Goal: Ask a question: Seek information or help from site administrators or community

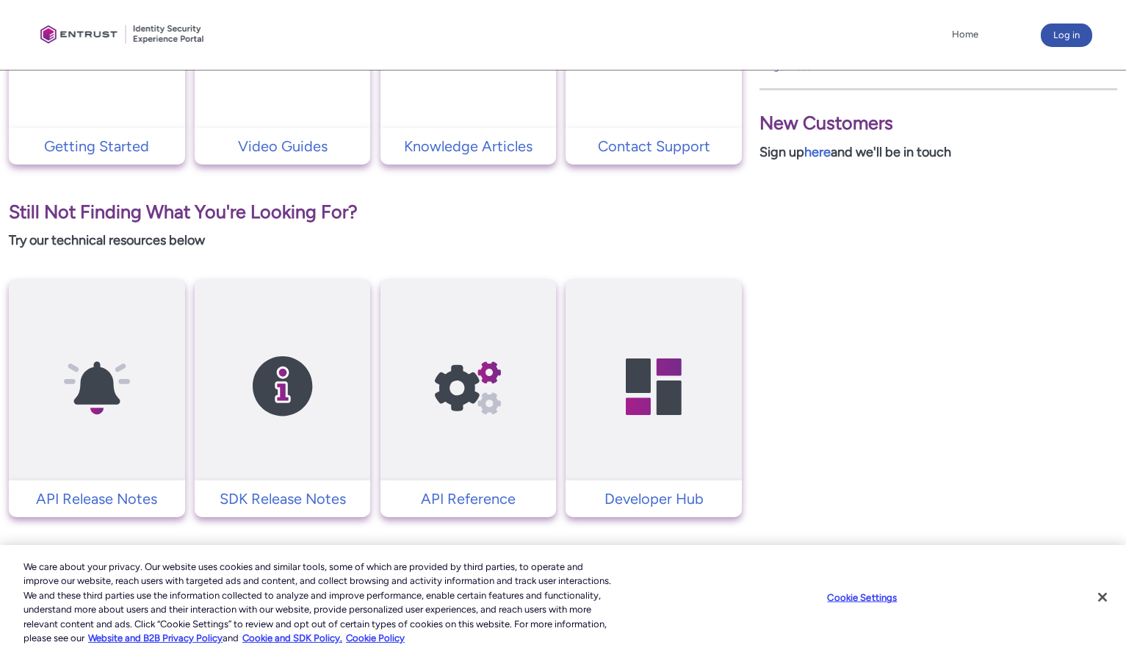
scroll to position [468, 0]
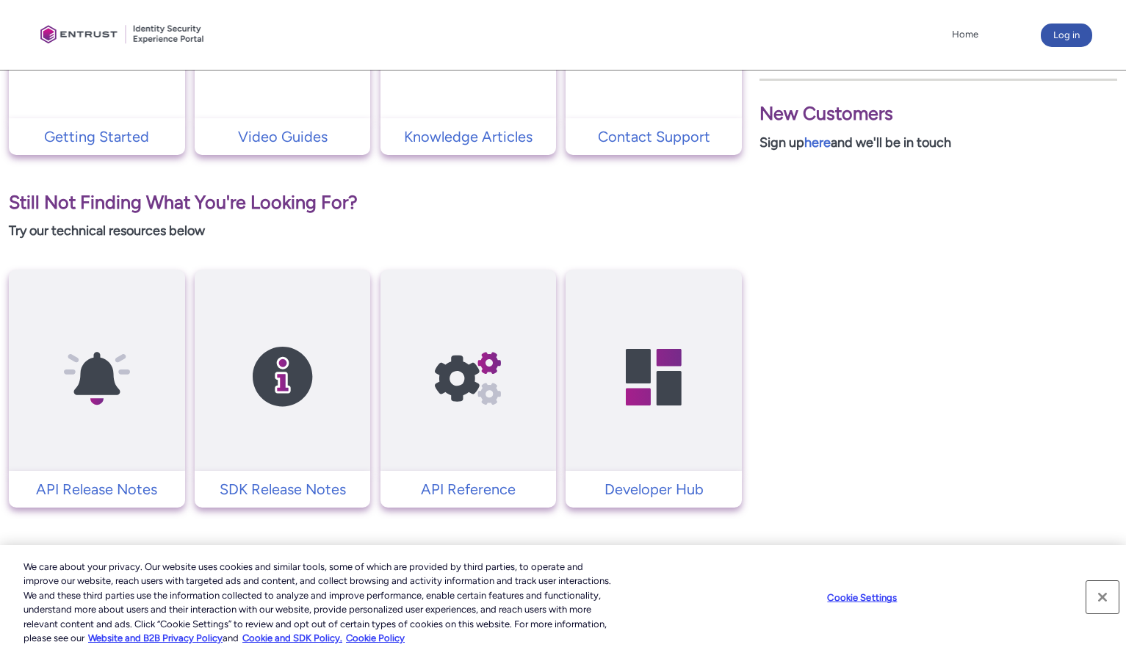
click at [1106, 600] on button "Close" at bounding box center [1102, 597] width 32 height 32
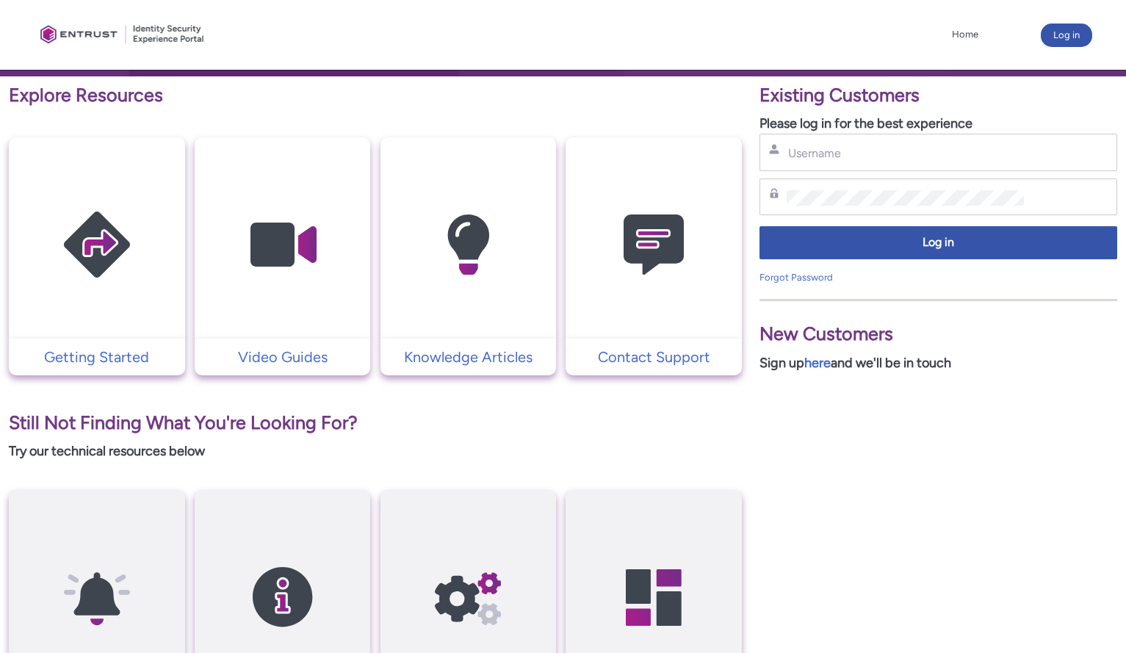
scroll to position [322, 0]
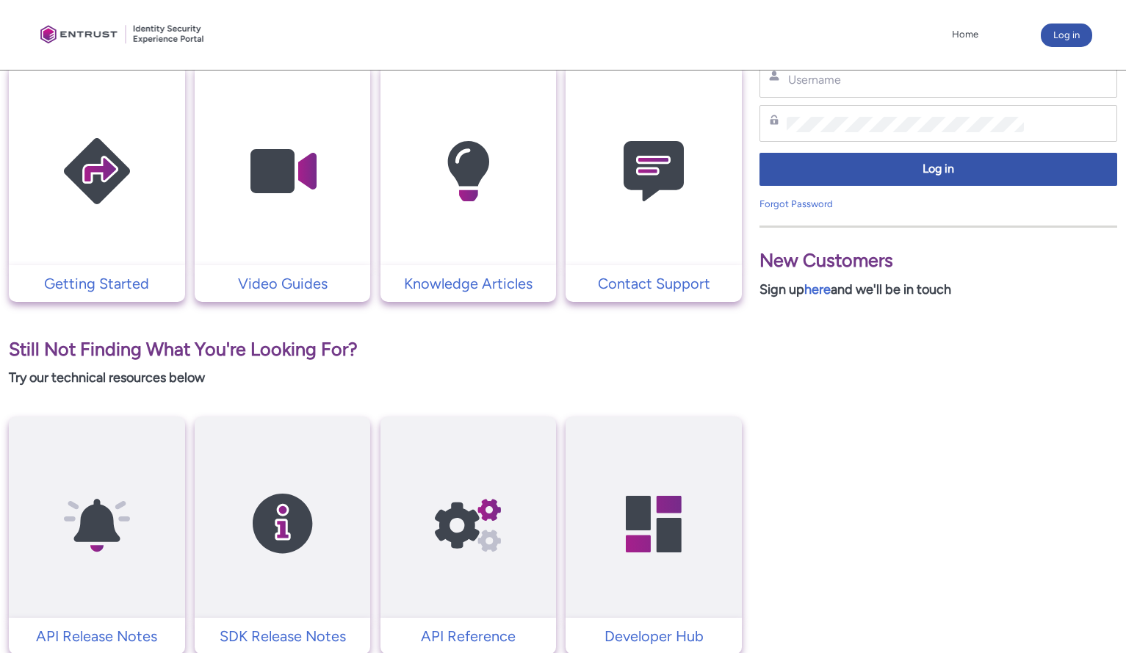
click at [546, 211] on link at bounding box center [468, 165] width 176 height 173
click at [673, 229] on img at bounding box center [654, 172] width 140 height 158
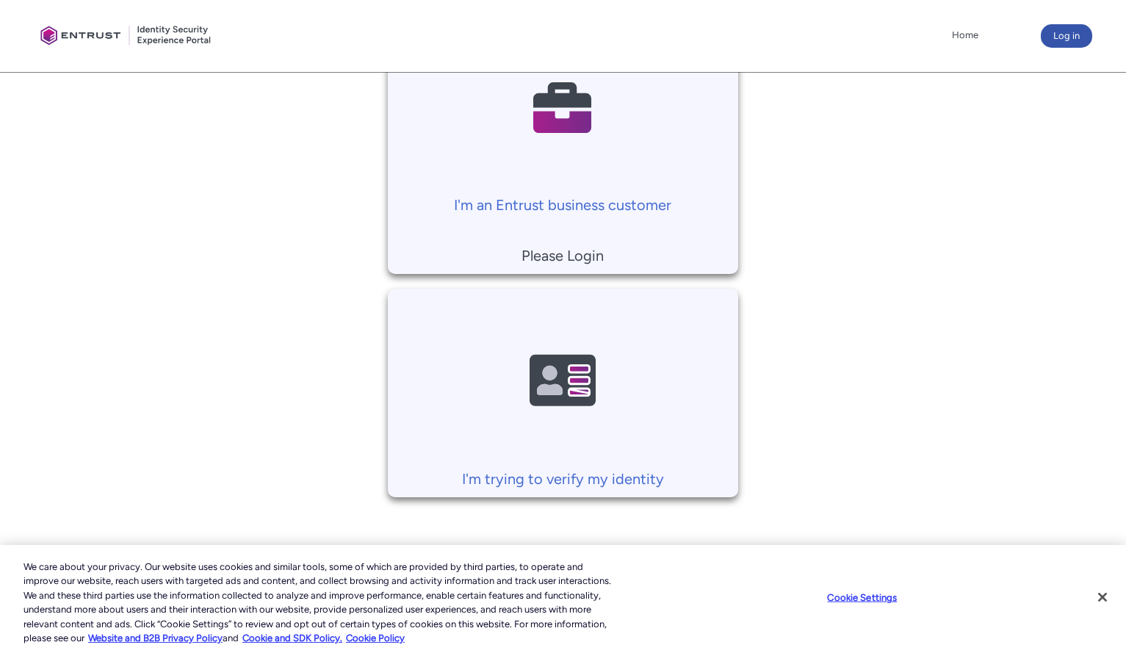
scroll to position [372, 0]
click at [547, 381] on img at bounding box center [563, 380] width 140 height 158
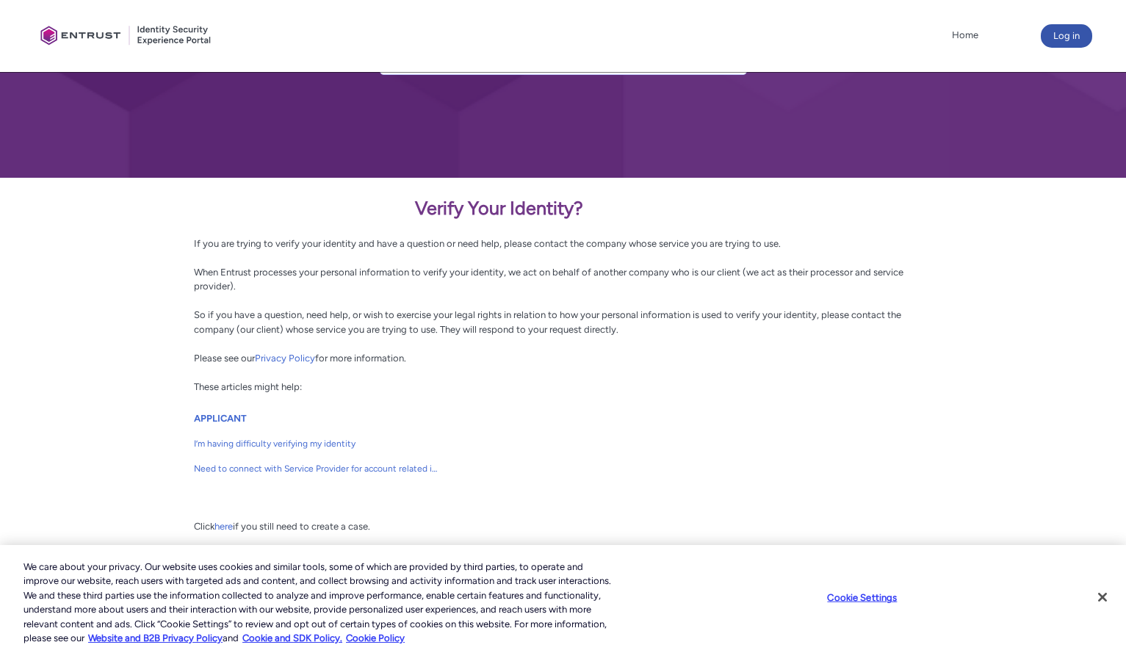
scroll to position [184, 0]
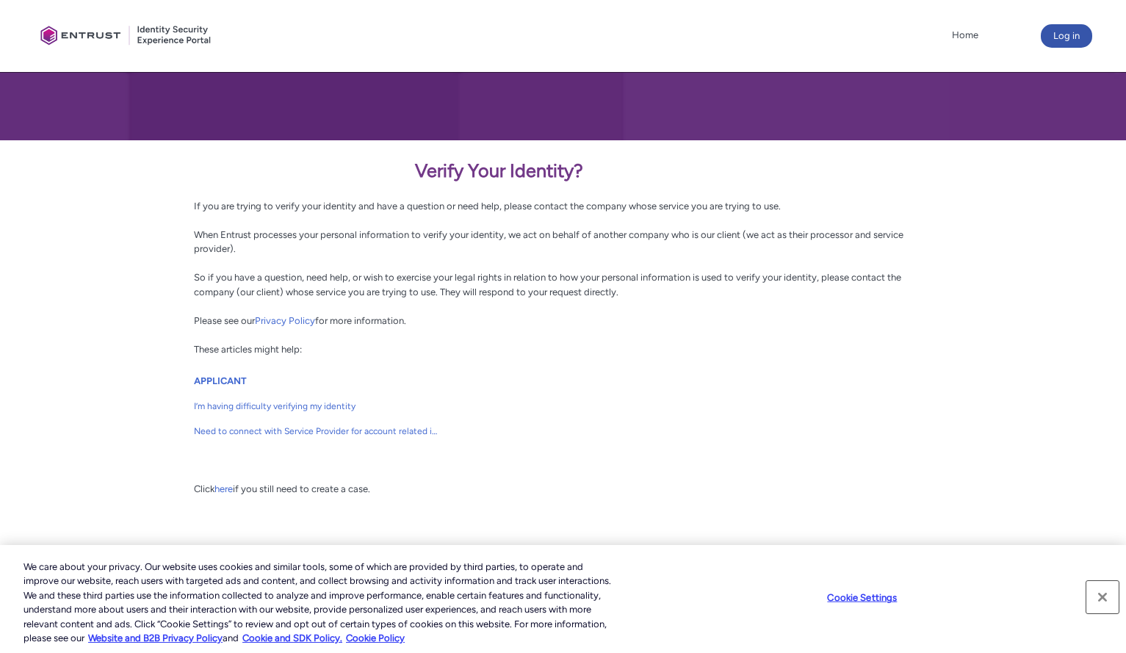
click at [1101, 596] on button "Close" at bounding box center [1102, 597] width 32 height 32
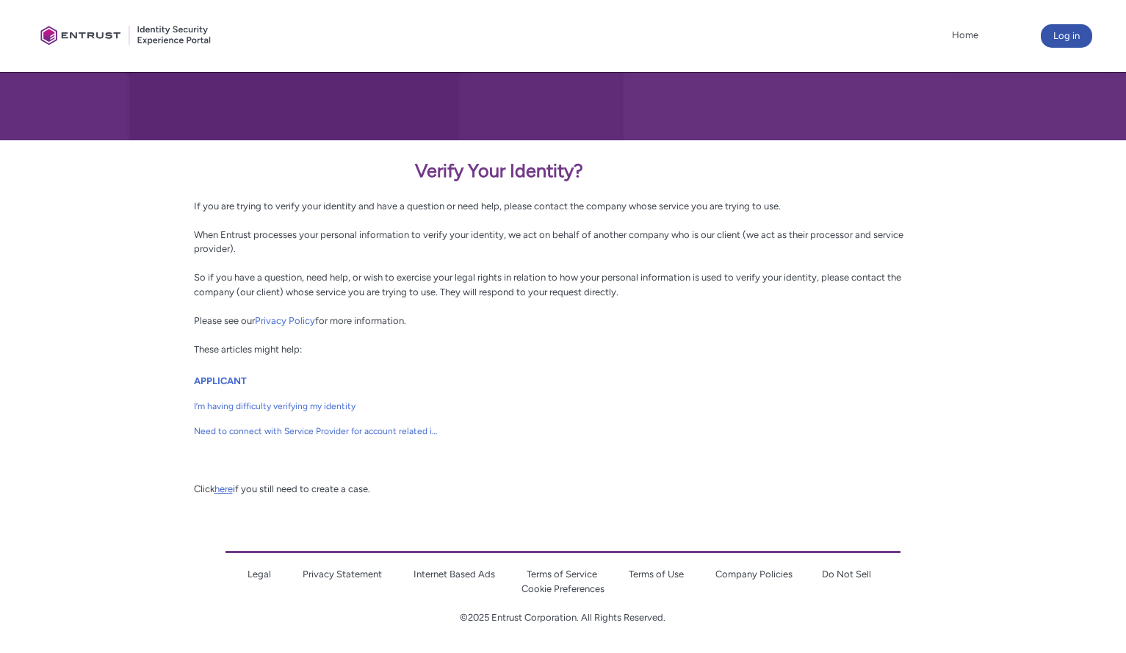
click at [233, 493] on link "here" at bounding box center [223, 488] width 18 height 11
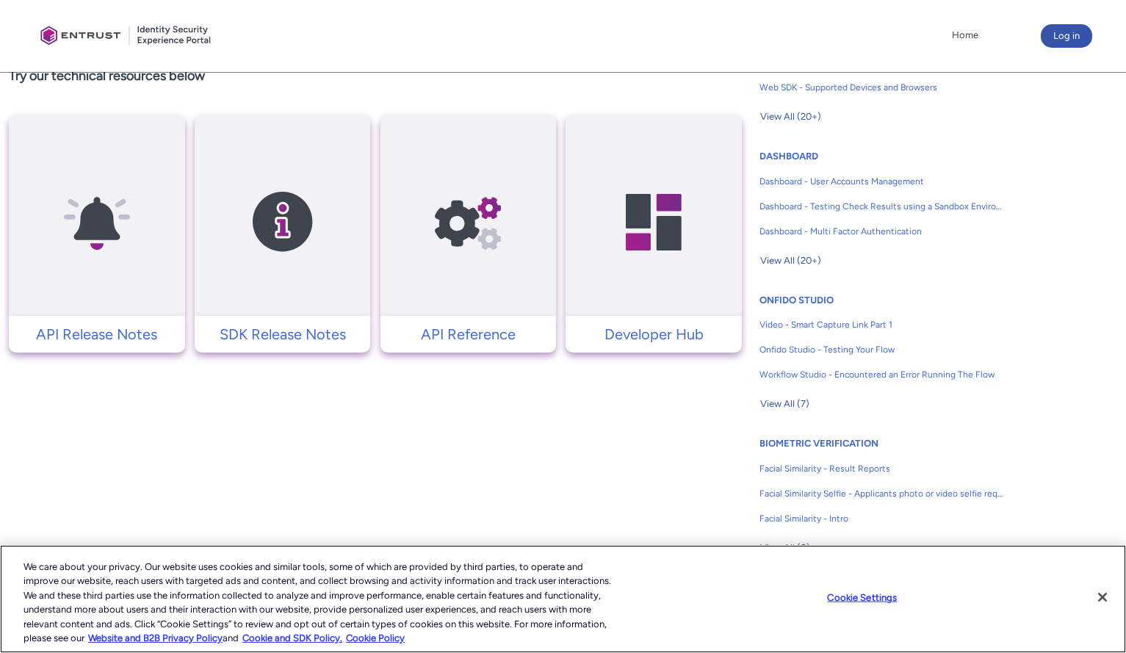
scroll to position [367, 0]
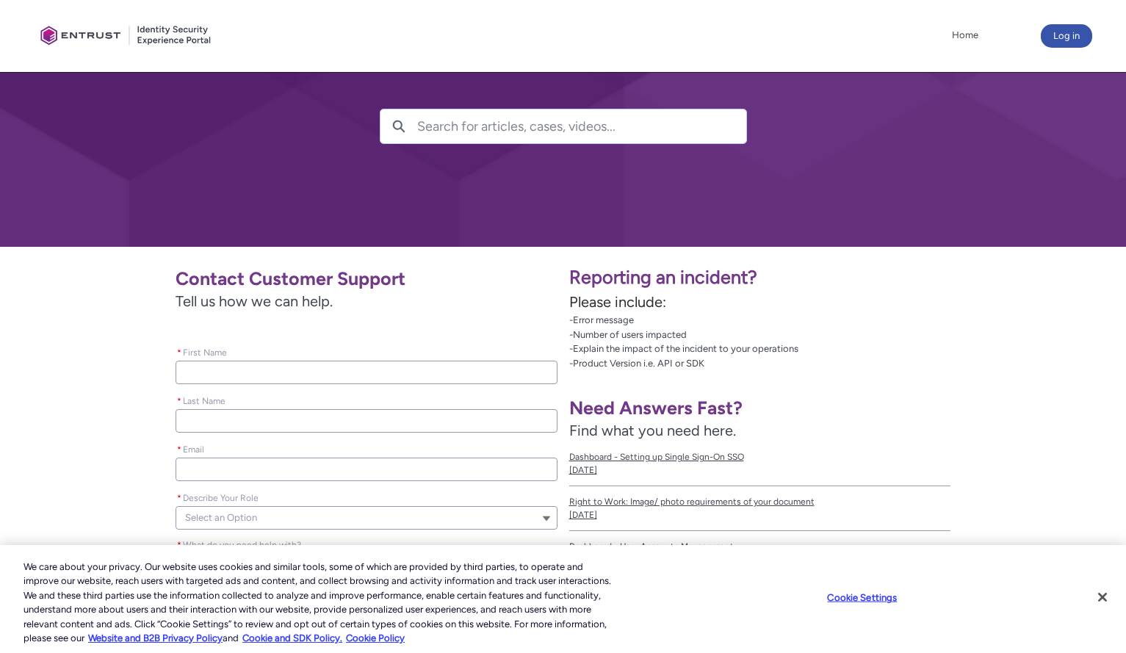
scroll to position [220, 0]
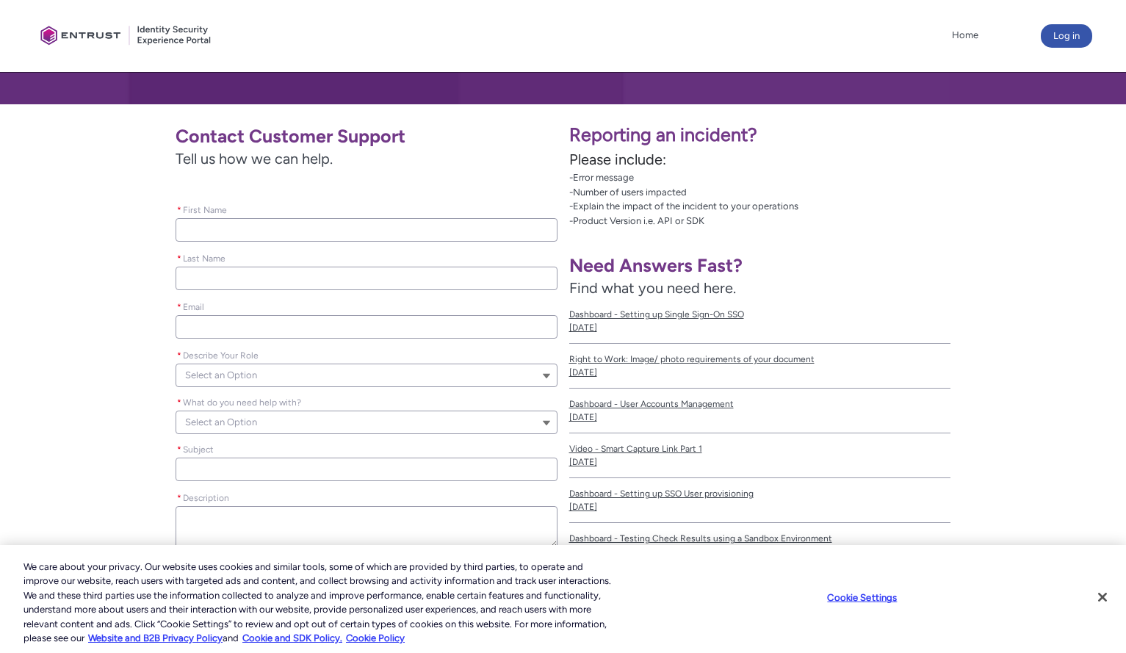
click at [395, 232] on input "* First Name" at bounding box center [366, 229] width 382 height 23
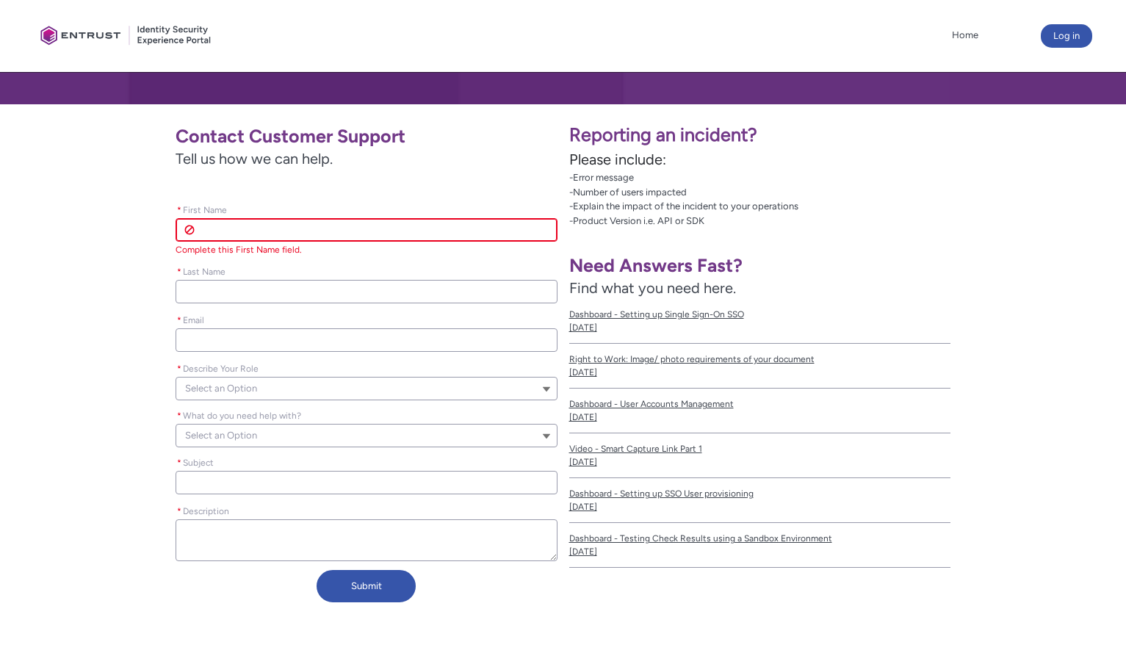
click at [395, 232] on input "* First Name" at bounding box center [366, 229] width 382 height 23
type lightning-primitive-input-simple "s"
type input "s"
type lightning-primitive-input-simple "sh"
type input "sh"
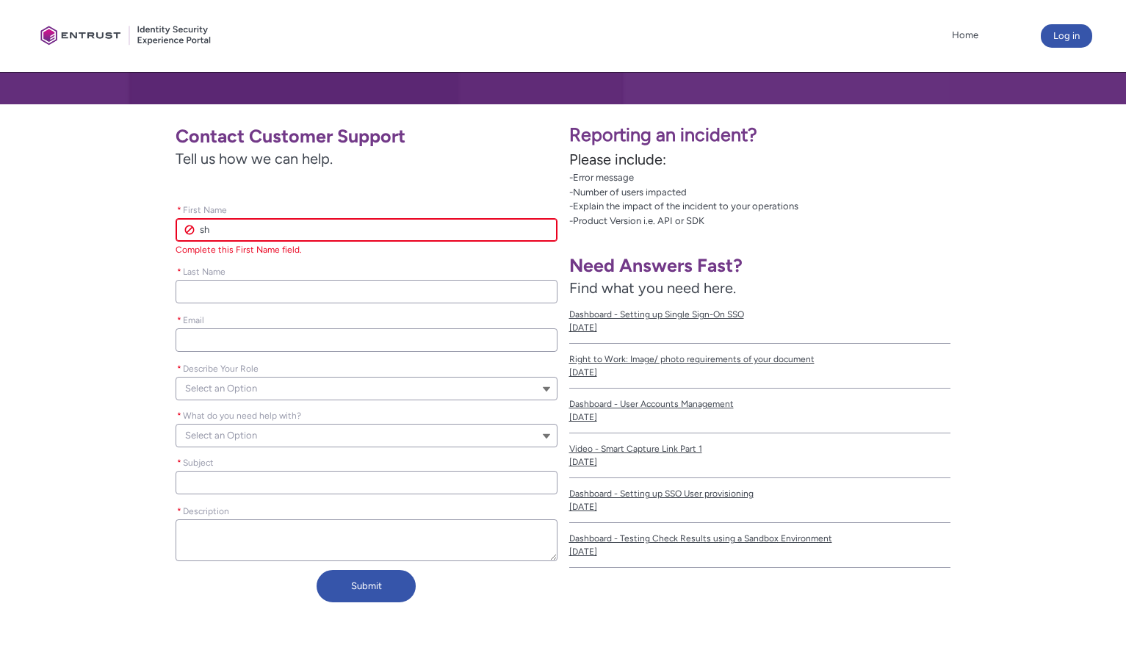
type lightning-primitive-input-simple "she"
type input "she"
type lightning-primitive-input-simple "shel"
type input "shel"
type lightning-primitive-input-simple "shell"
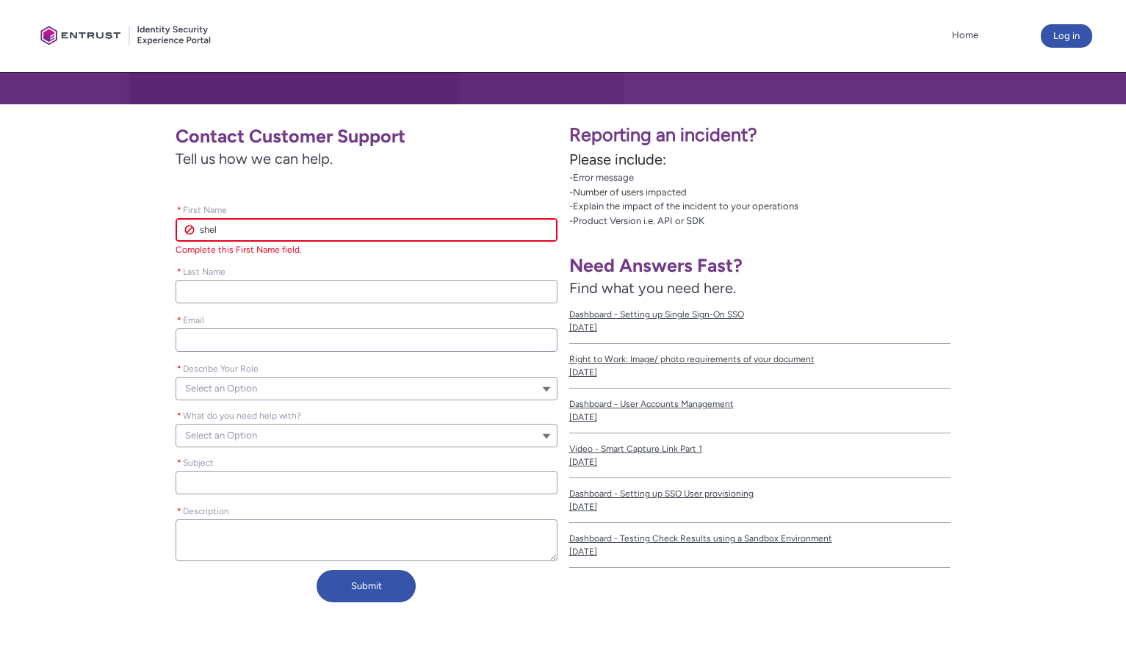
type input "shell"
type lightning-primitive-input-simple "[PERSON_NAME]"
type input "[PERSON_NAME]"
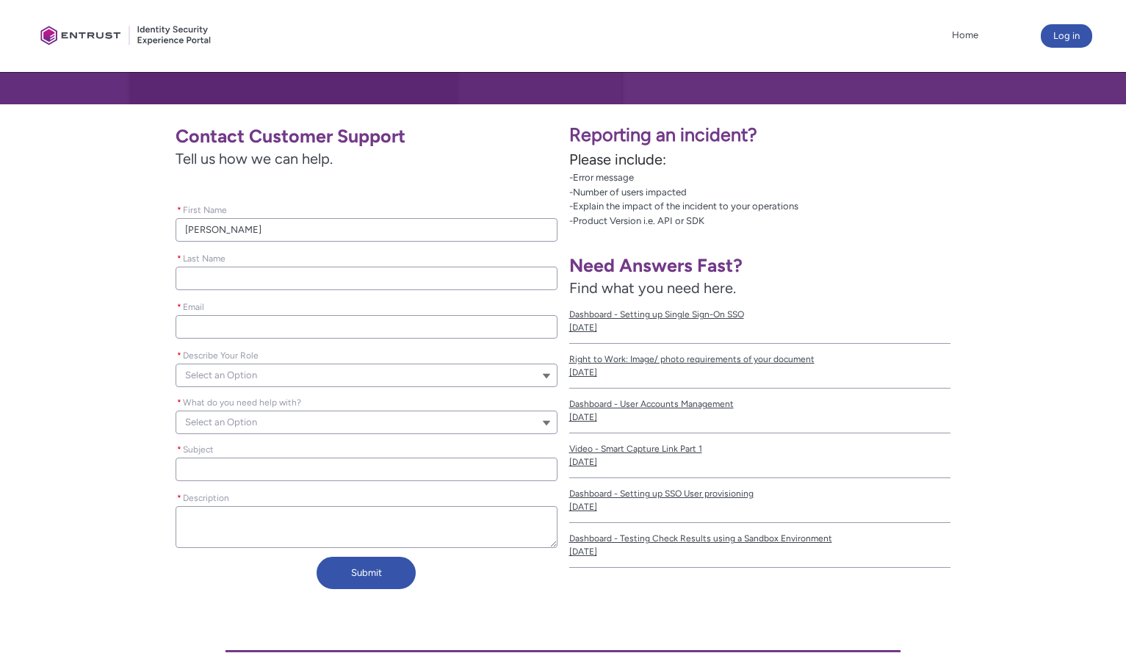
type lightning-primitive-input-simple "k"
type input "k"
type lightning-primitive-input-simple "ki"
type input "ki"
type lightning-primitive-input-simple "[PERSON_NAME]"
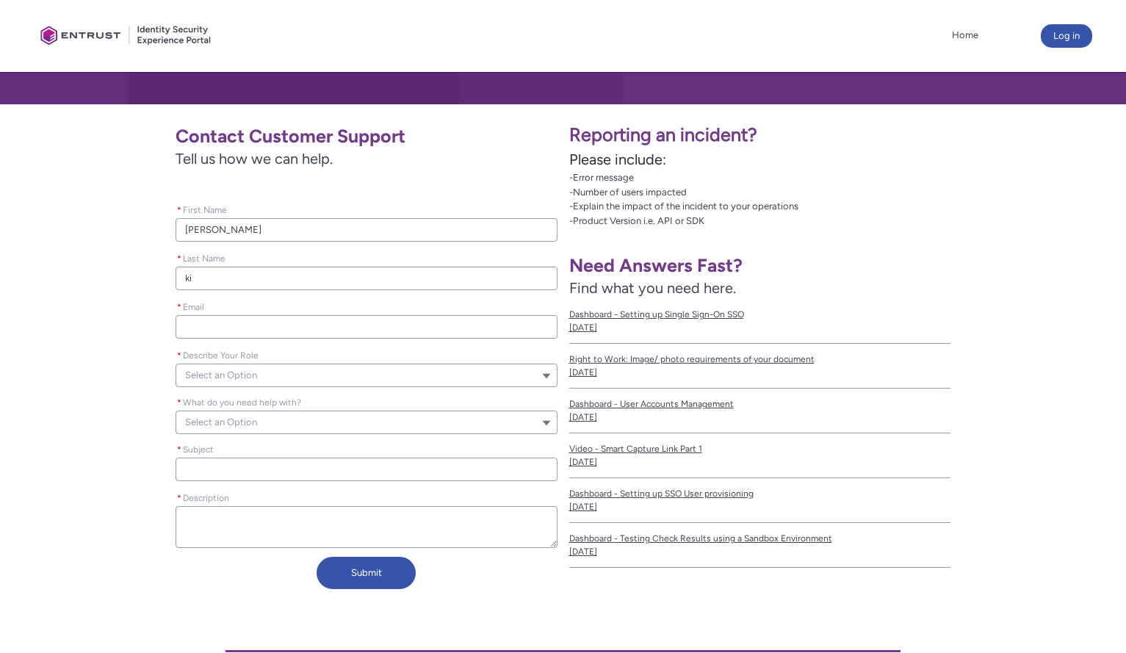
type input "[PERSON_NAME]"
type lightning-primitive-input-simple "u"
type input "u"
type lightning-primitive-input-simple "um"
type input "um"
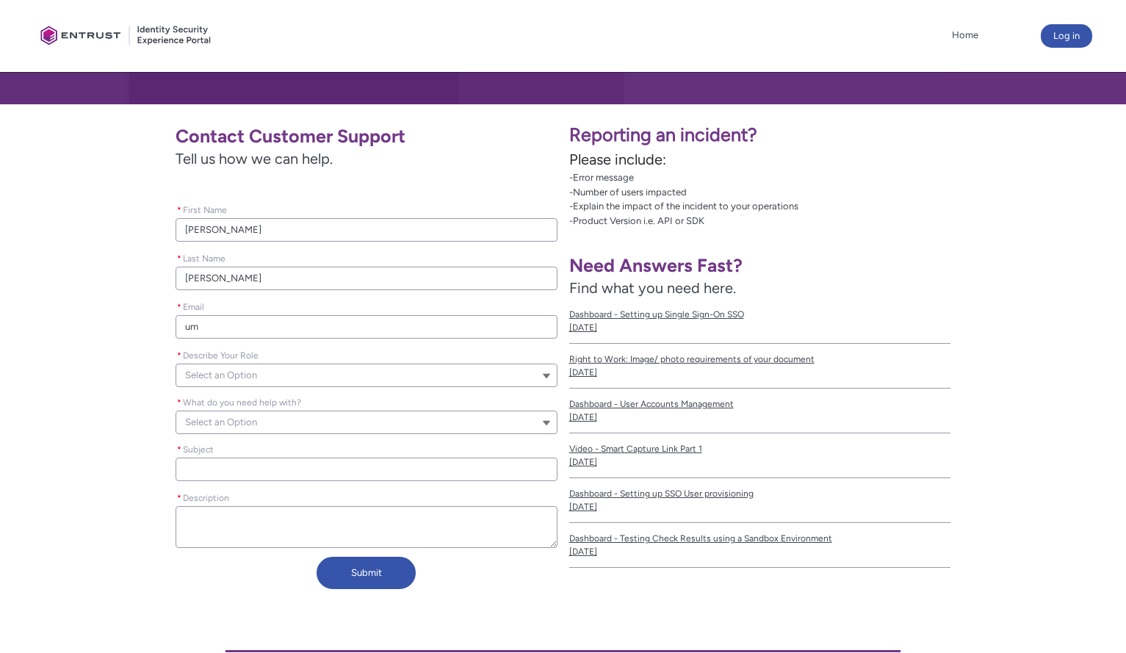
type lightning-primitive-input-simple "ume"
type input "ume"
type lightning-primitive-input-simple "umer"
type input "umer"
type lightning-primitive-input-simple "umero"
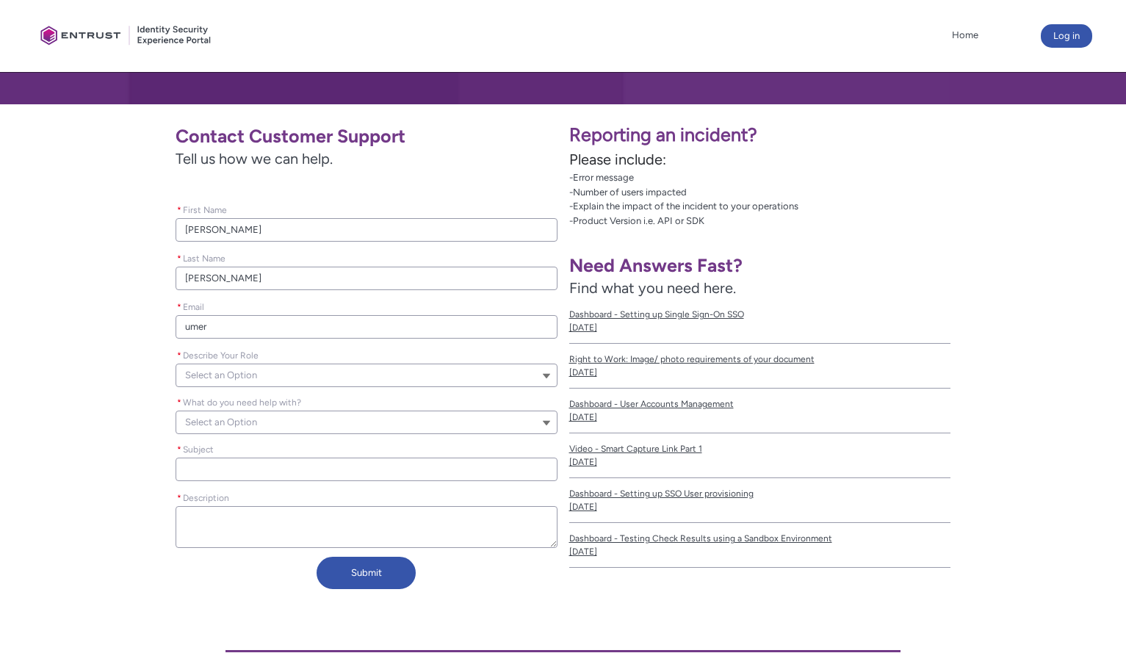
type input "umero"
type lightning-primitive-input-simple "umeron"
type input "umeron"
type lightning-primitive-input-simple "umerong"
type input "umerong"
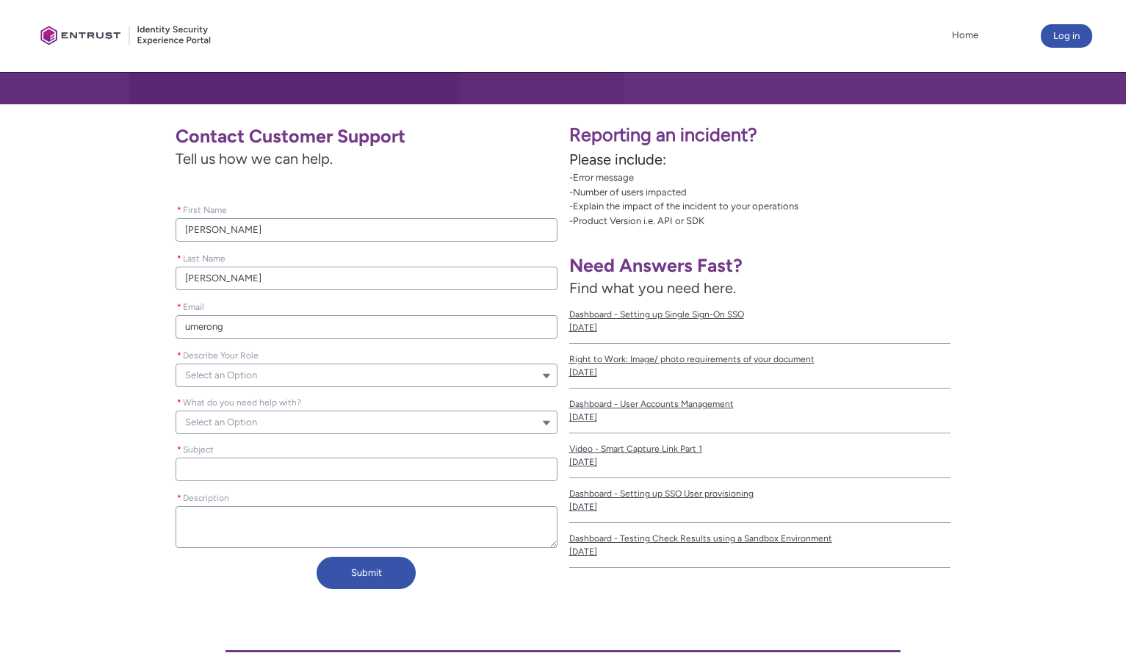
type lightning-primitive-input-simple "umerong1"
type input "umerong1"
type lightning-primitive-input-simple "umerong10"
type input "umerong10"
type lightning-primitive-input-simple "umerong10@"
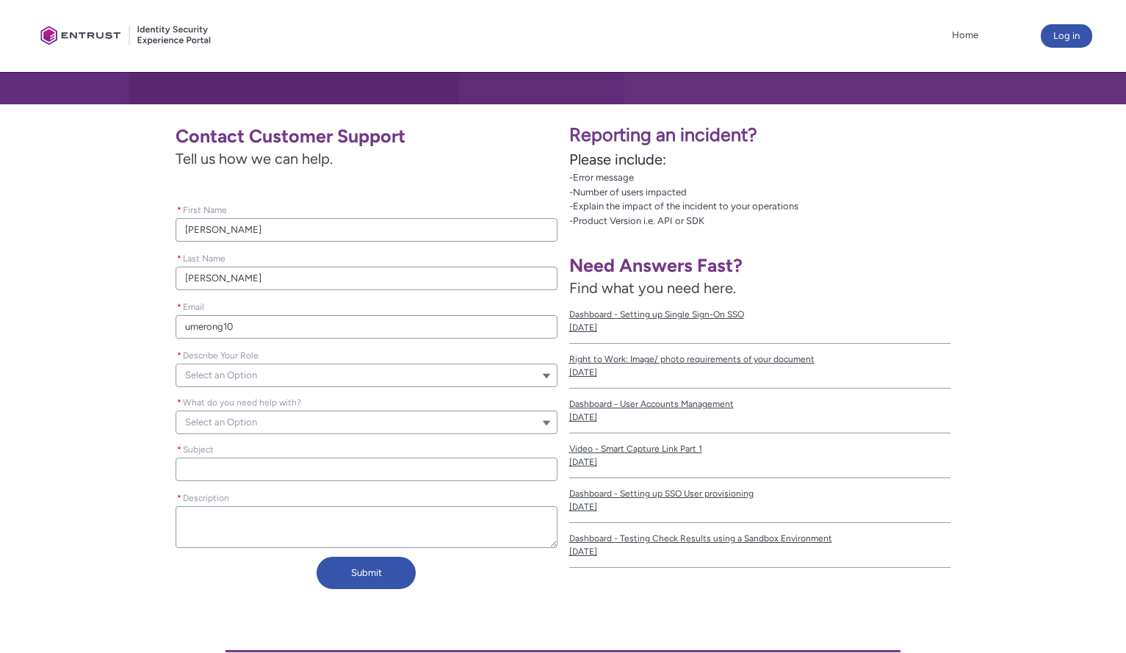
type input "umerong10@"
type lightning-primitive-input-simple "umerong10@g"
type input "umerong10@g"
type lightning-primitive-input-simple "umerong10@gm"
type input "umerong10@gm"
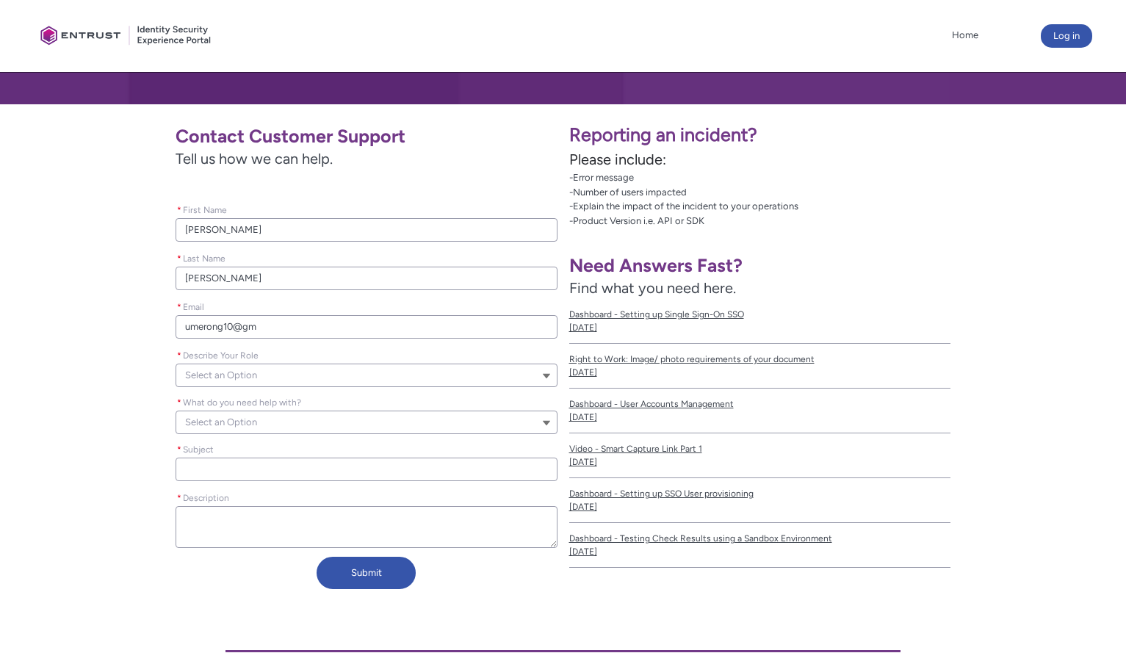
type lightning-primitive-input-simple "umerong10@gma"
type input "umerong10@gma"
type lightning-primitive-input-simple "umerong10@gmai"
type input "umerong10@gmai"
type lightning-primitive-input-simple "[EMAIL_ADDRESS]"
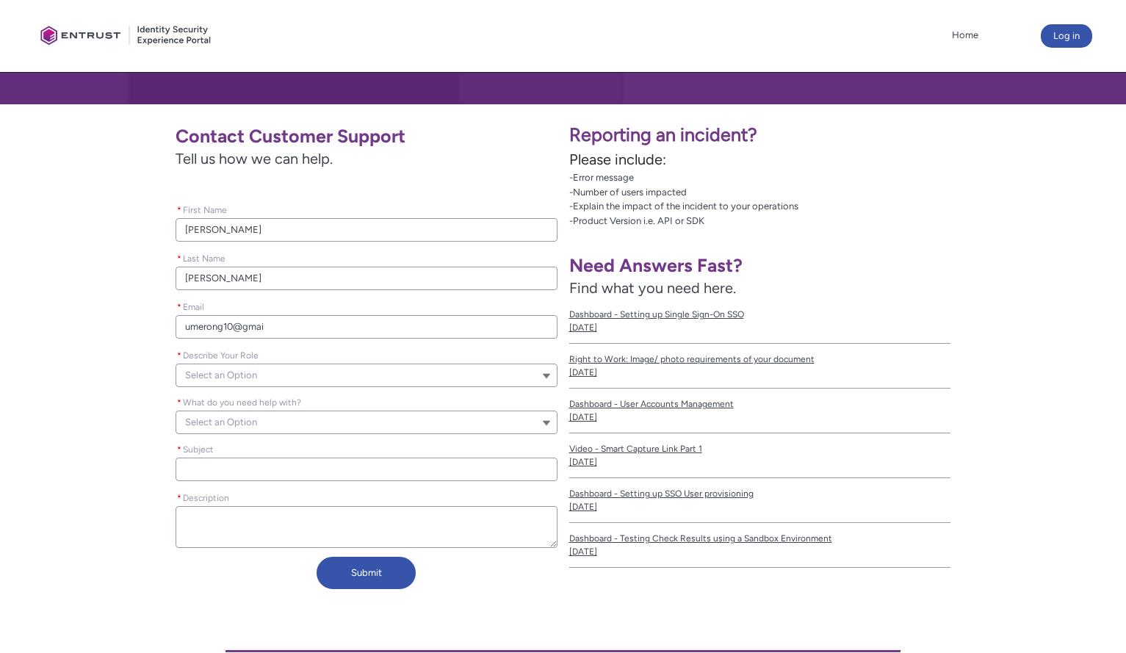
type input "[EMAIL_ADDRESS]"
type lightning-primitive-input-simple "[EMAIL_ADDRESS]."
type input "[EMAIL_ADDRESS]."
type lightning-primitive-input-simple "umerong10@gmail.c"
type input "umerong10@gmail.c"
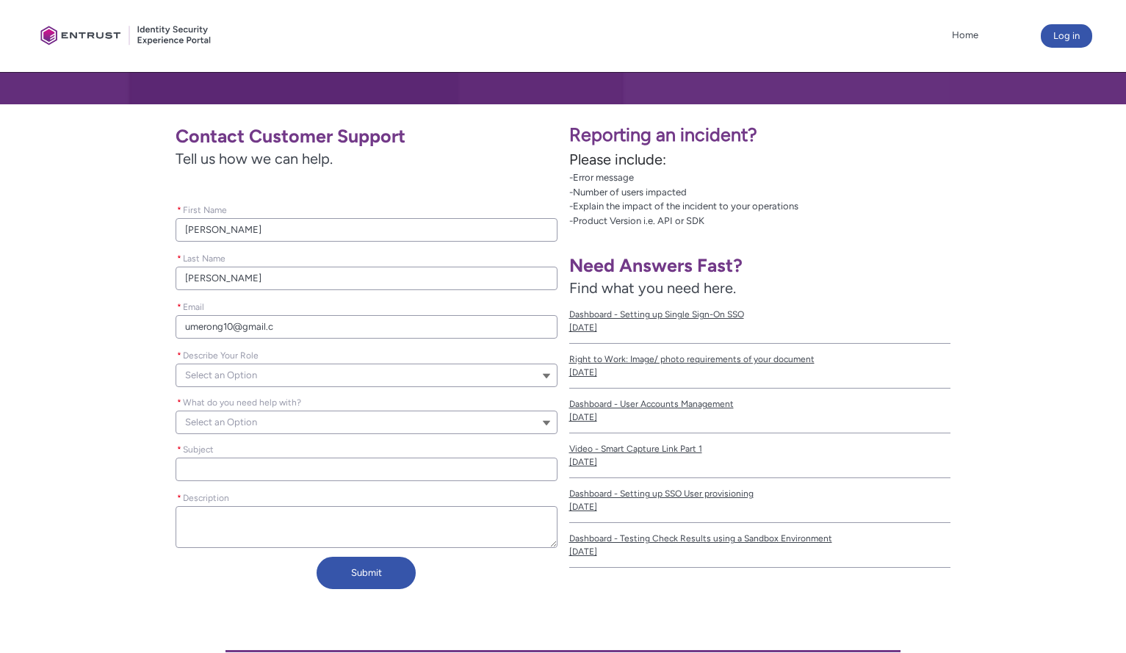
type lightning-primitive-input-simple "[EMAIL_ADDRESS][DOMAIN_NAME]"
type input "[EMAIL_ADDRESS][DOMAIN_NAME]"
type lightning-primitive-input-simple "[EMAIL_ADDRESS][DOMAIN_NAME]"
type input "[EMAIL_ADDRESS][DOMAIN_NAME]"
click at [540, 378] on button "Select an Option" at bounding box center [366, 374] width 382 height 23
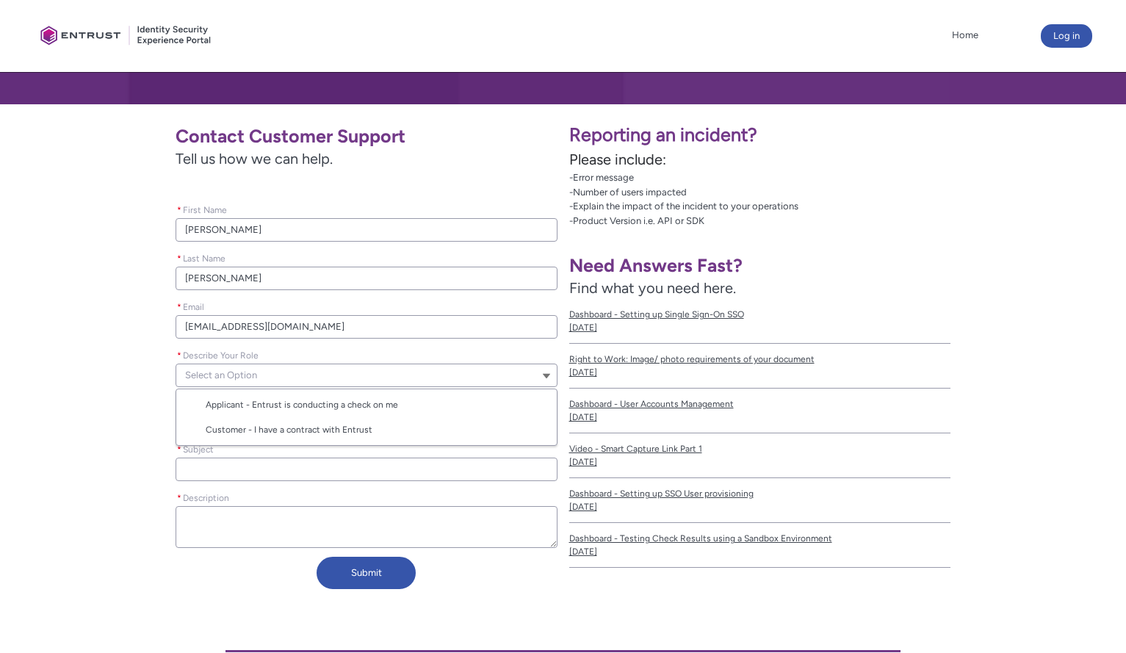
click at [80, 303] on div "Contact Customer Support Tell us how we can help. Please leave this field empty…" at bounding box center [285, 355] width 546 height 479
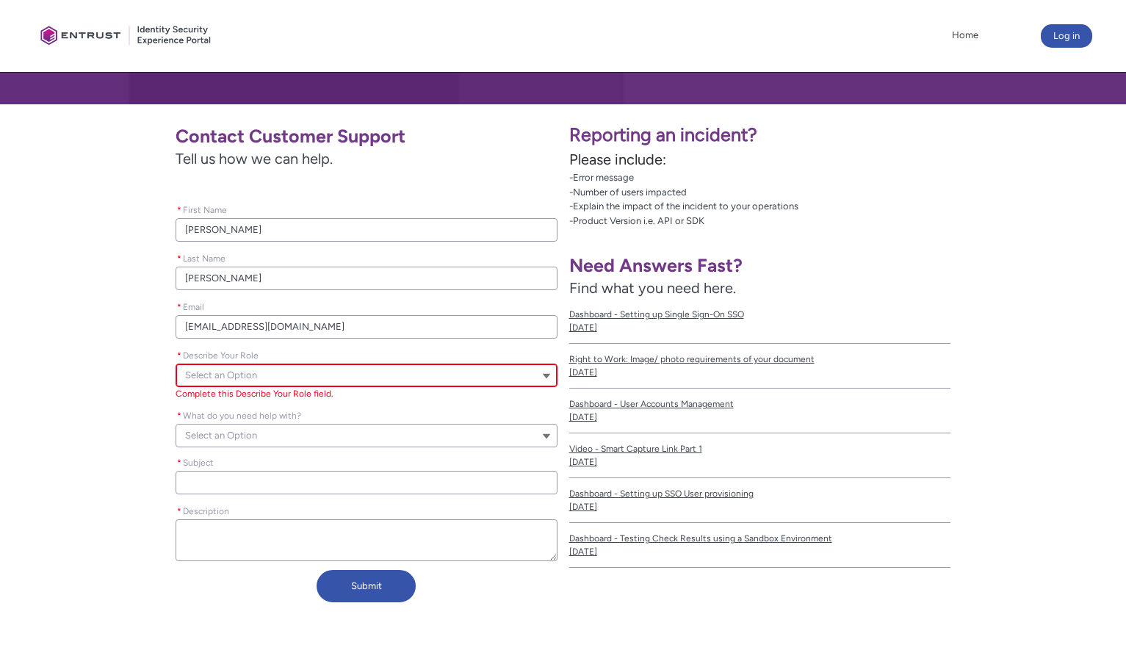
click at [335, 435] on button "Select an Option" at bounding box center [366, 435] width 382 height 23
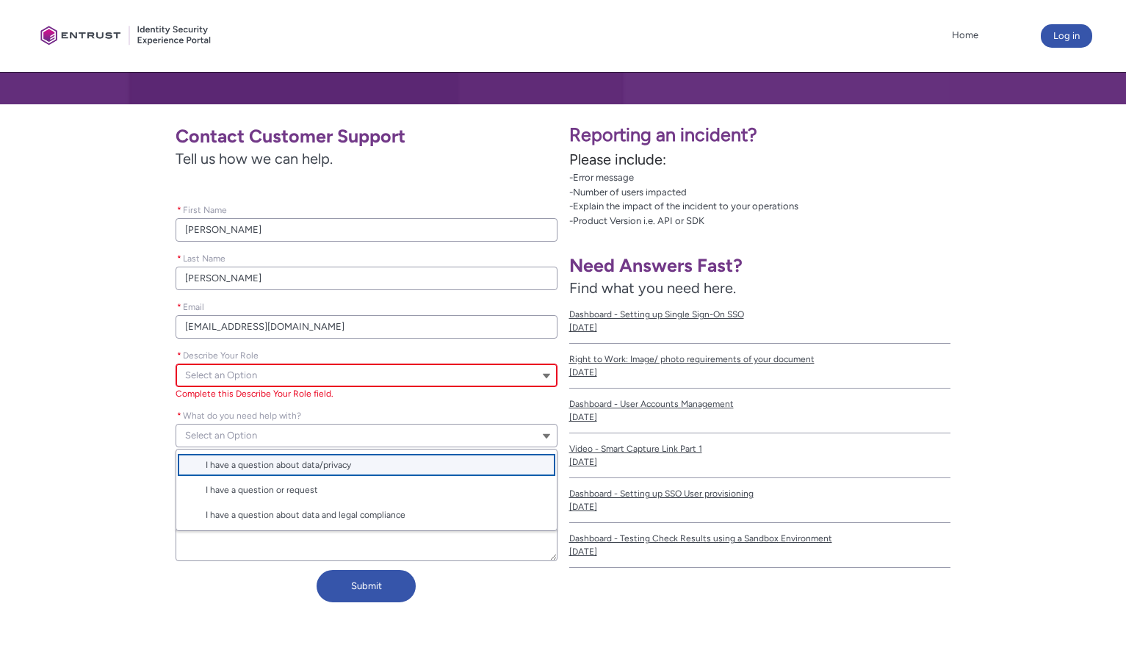
click at [83, 316] on div "Contact Customer Support Tell us how we can help. Please leave this field empty…" at bounding box center [285, 362] width 546 height 493
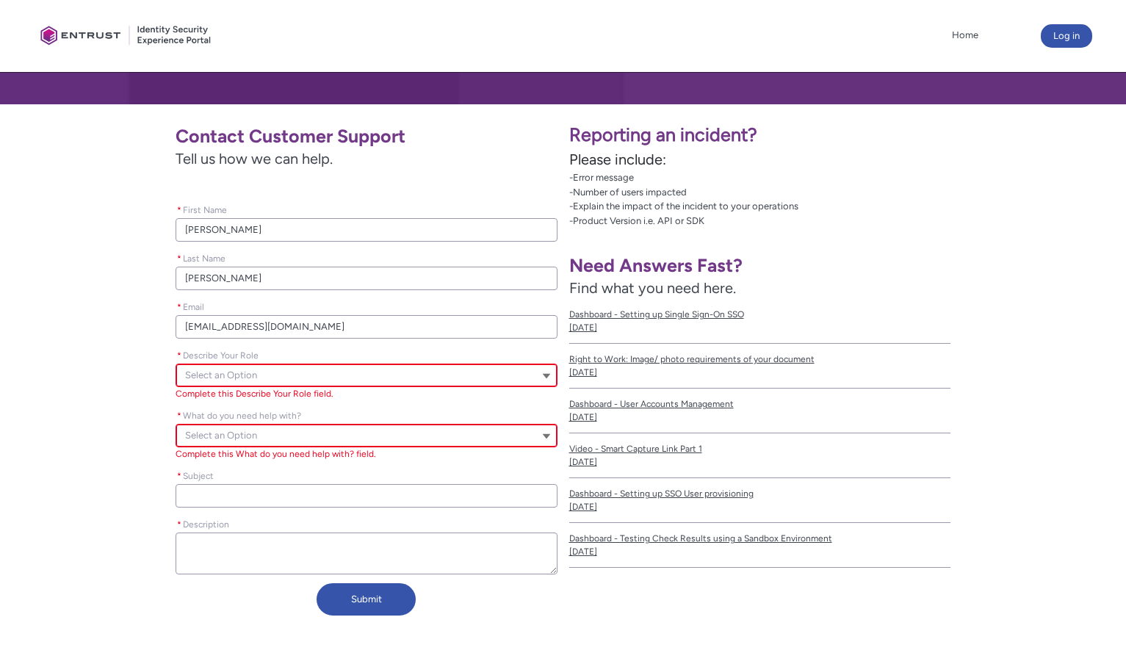
click at [251, 375] on span "Select an Option" at bounding box center [221, 375] width 72 height 22
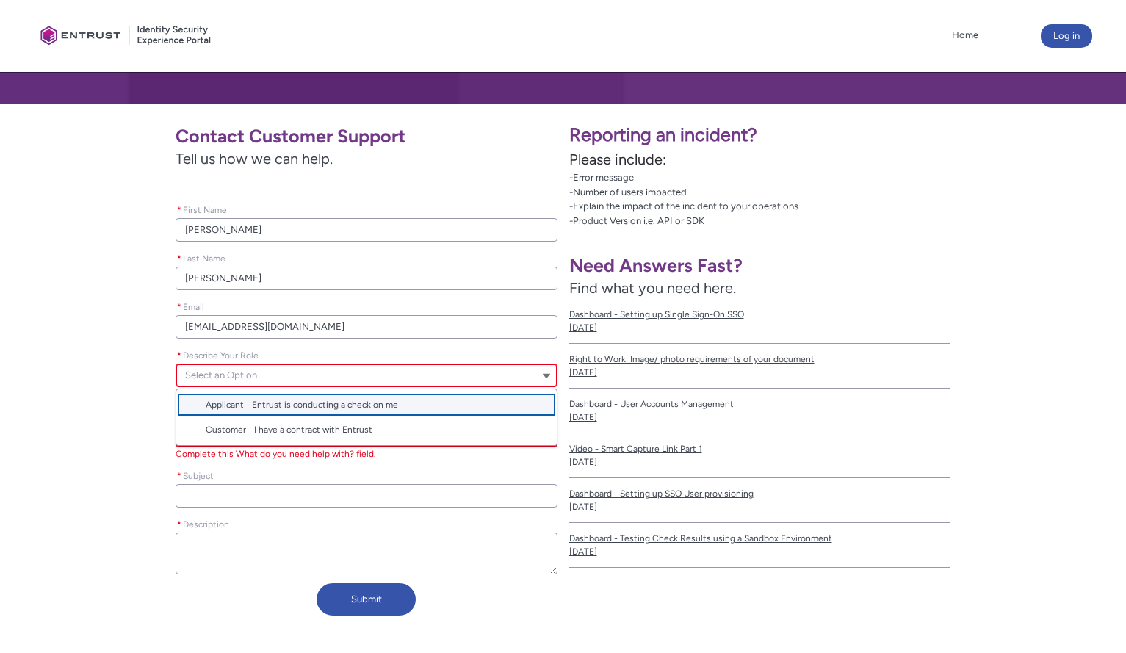
click at [292, 408] on span "Applicant - Entrust is conducting a check on me" at bounding box center [302, 404] width 192 height 10
type lightning-combobox "Applicant"
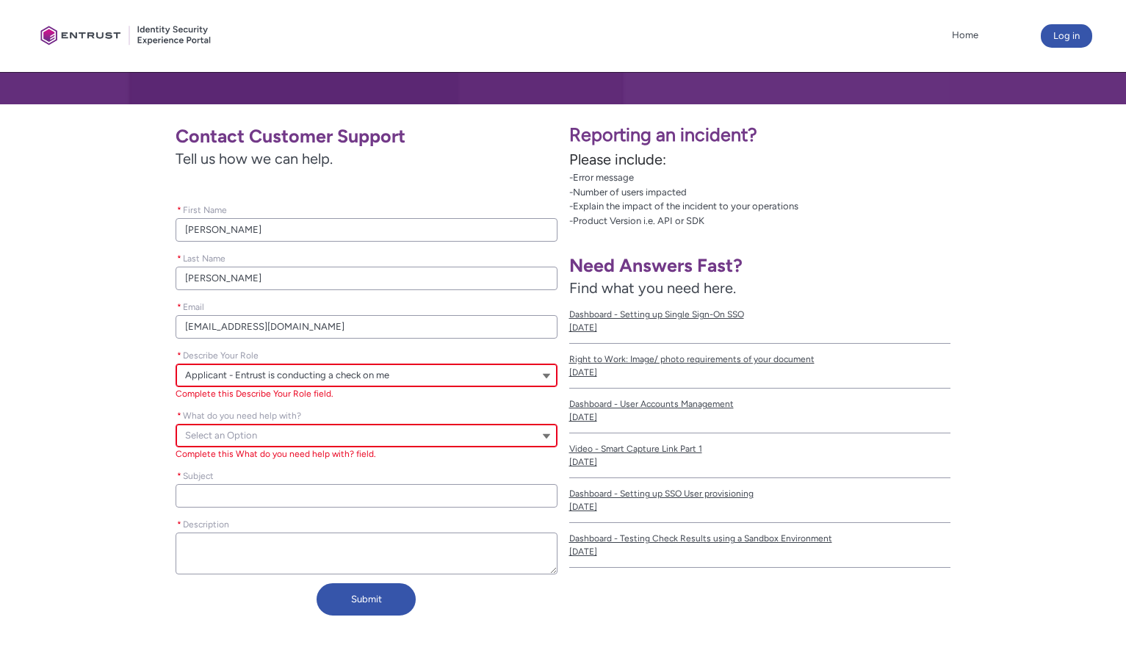
click at [96, 402] on div "Contact Customer Support Tell us how we can help. Please leave this field empty…" at bounding box center [285, 369] width 546 height 506
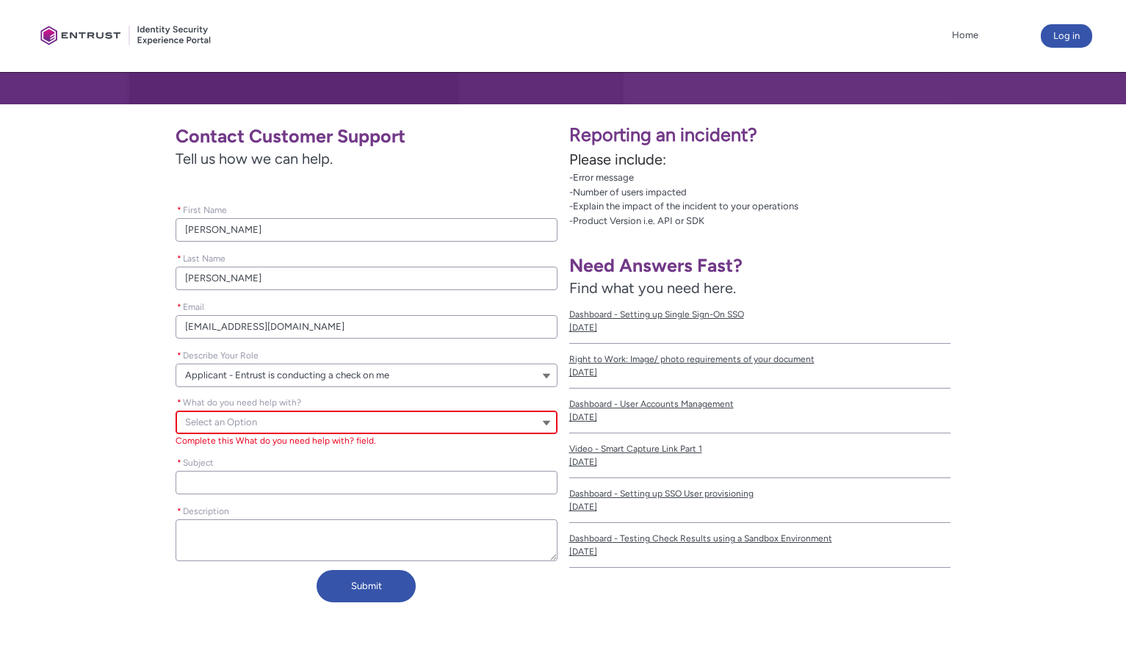
click at [242, 430] on span "Select an Option" at bounding box center [221, 422] width 72 height 22
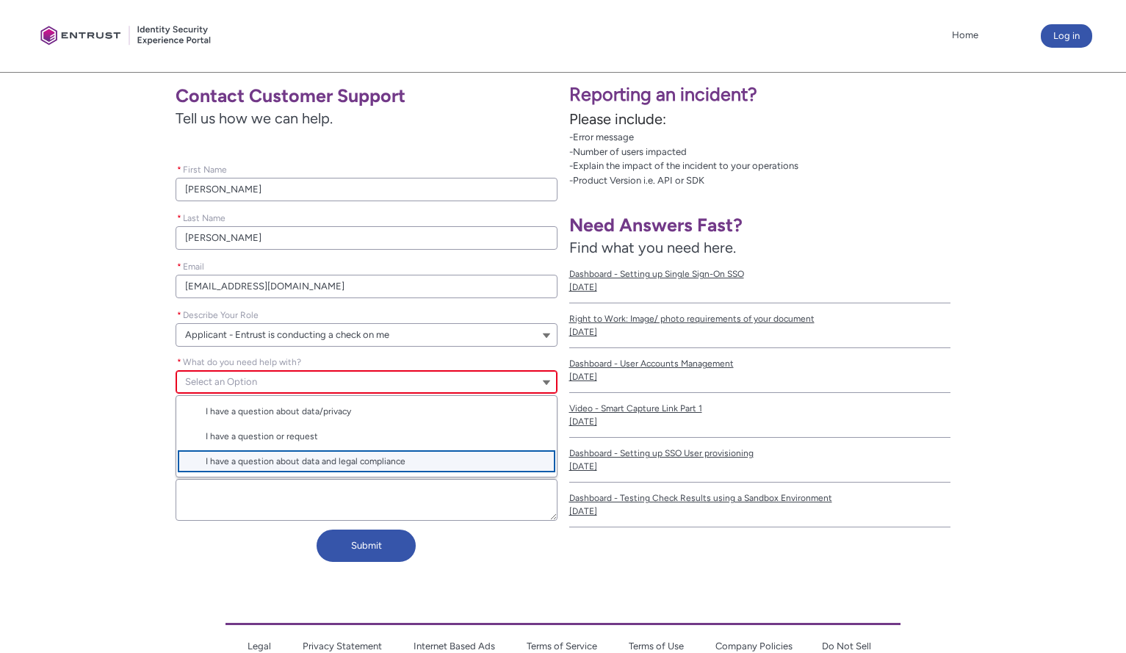
scroll to position [294, 0]
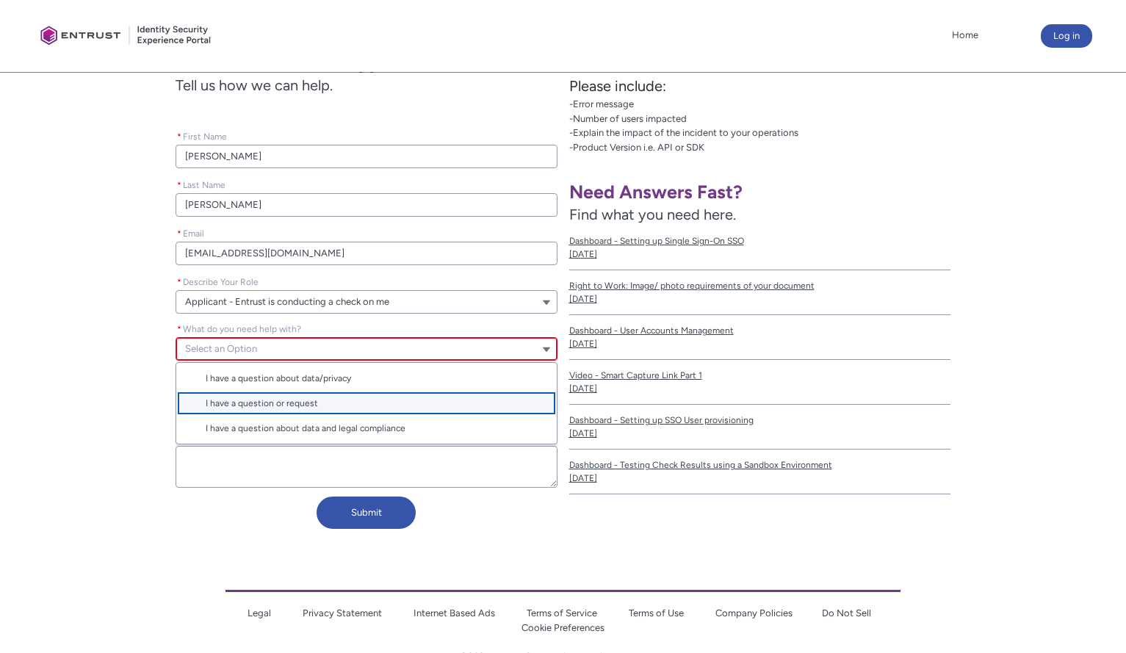
click at [390, 403] on span "I have a question or request" at bounding box center [377, 403] width 342 height 13
type lightning-combobox "I have a question or request"
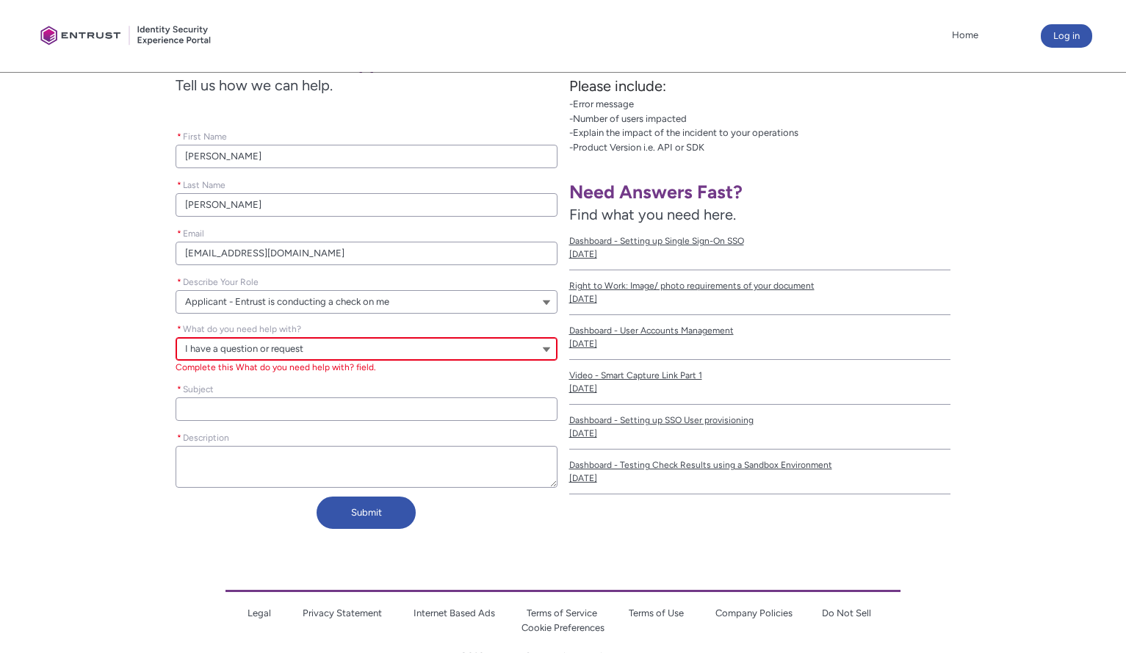
click at [45, 404] on div "Contact Customer Support Tell us how we can help. Please leave this field empty…" at bounding box center [285, 289] width 546 height 493
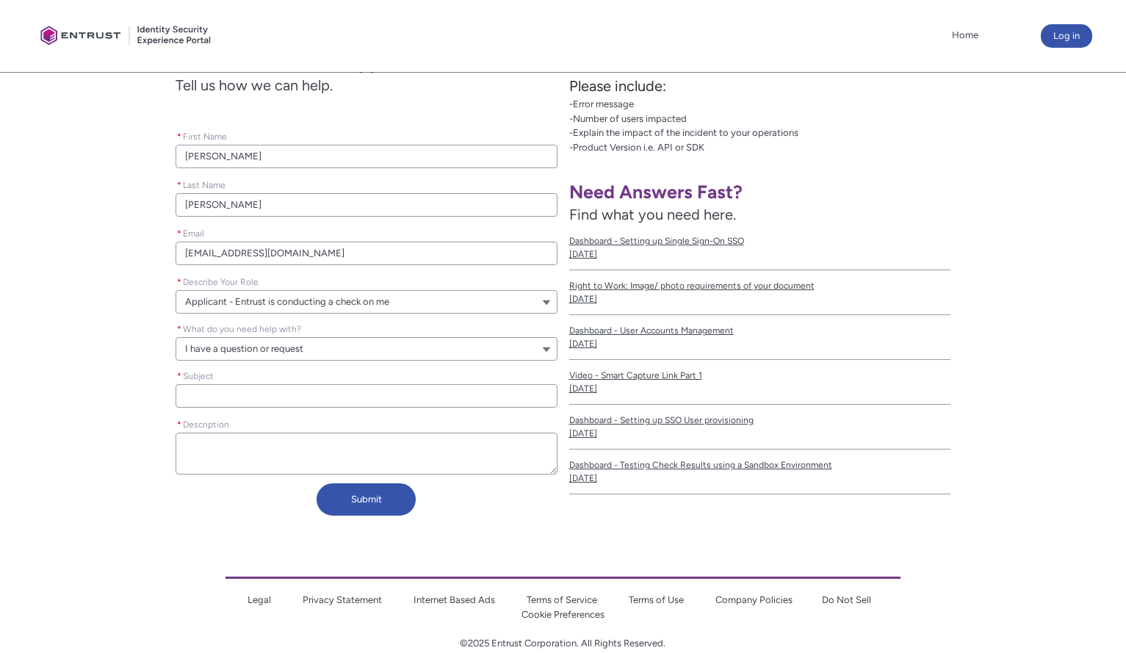
click at [258, 397] on input "* Subject" at bounding box center [366, 395] width 382 height 23
click at [106, 401] on div "Contact Customer Support Tell us how we can help. Please leave this field empty…" at bounding box center [285, 282] width 546 height 479
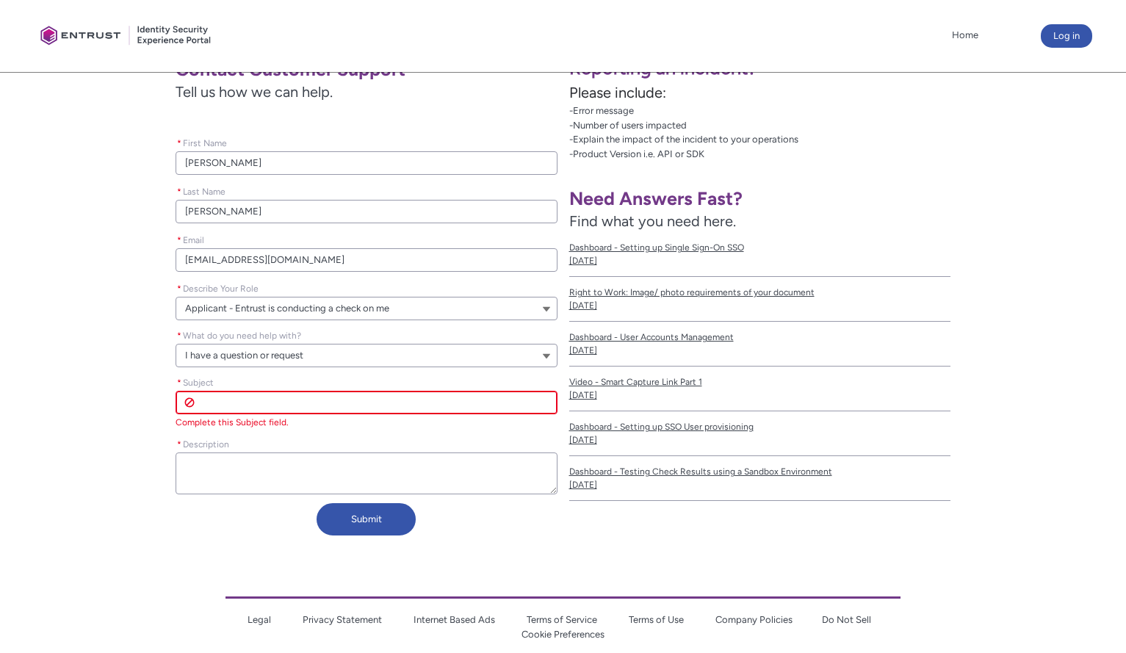
scroll to position [333, 0]
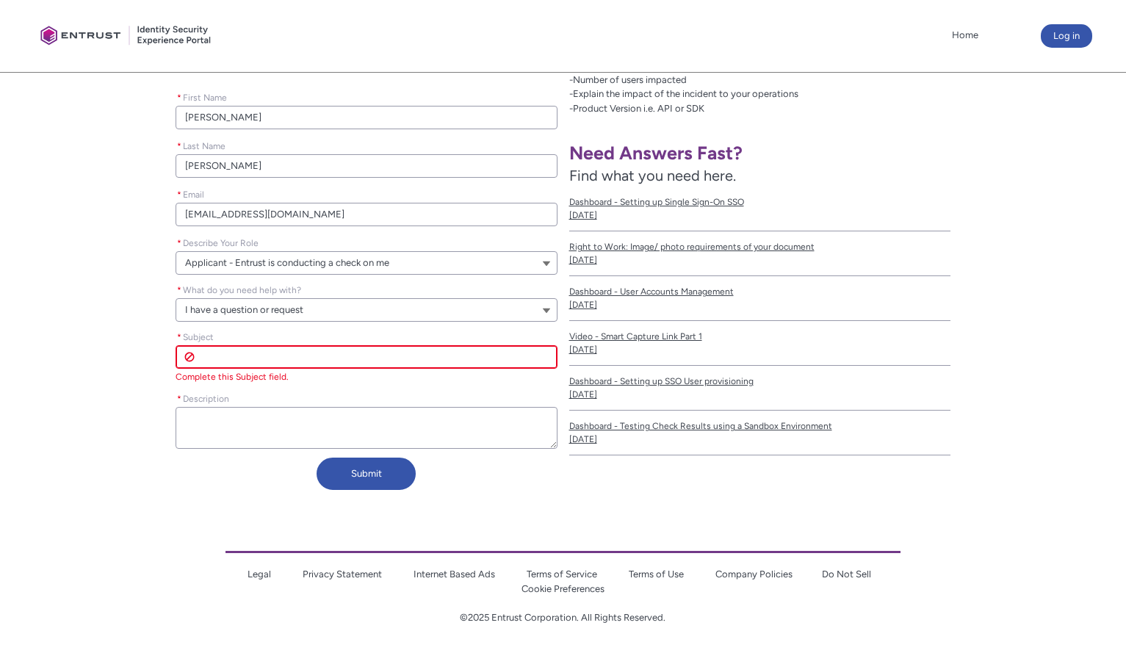
click at [294, 352] on input "* Subject" at bounding box center [366, 356] width 382 height 23
click at [87, 388] on div "Contact Customer Support Tell us how we can help. Please leave this field empty…" at bounding box center [285, 250] width 546 height 493
click at [211, 362] on input "* Subject" at bounding box center [366, 356] width 382 height 23
type lightning-primitive-input-simple "q"
type input "q"
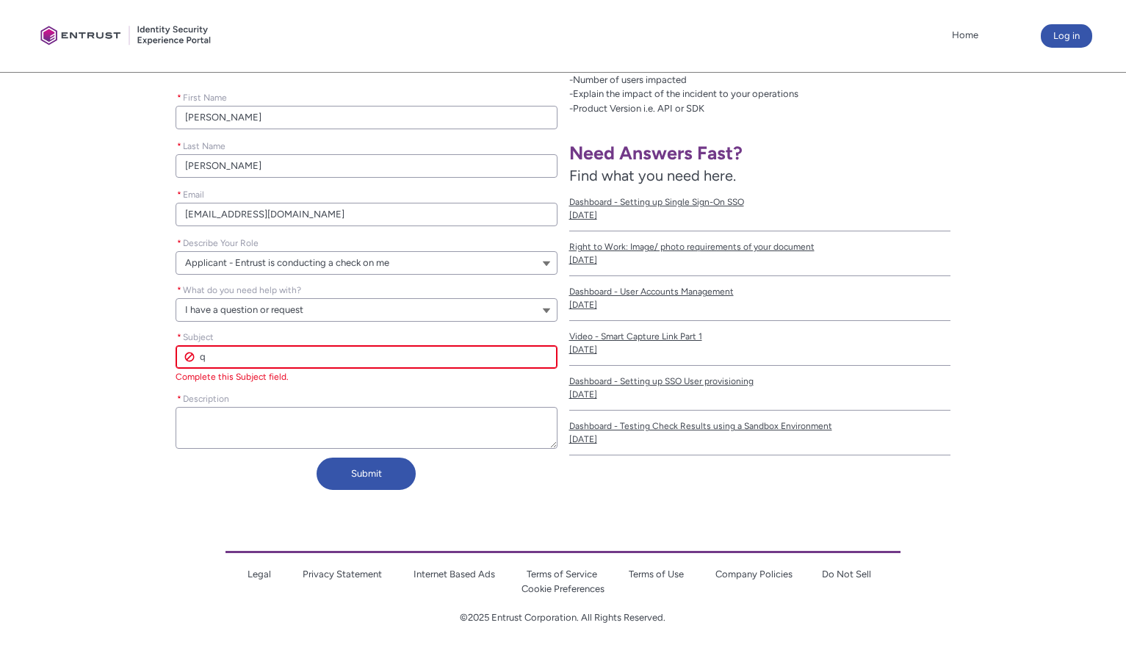
type lightning-primitive-input-simple "qr"
type input "qr"
type lightning-primitive-input-simple "q"
type input "q"
type lightning-primitive-input-simple "v"
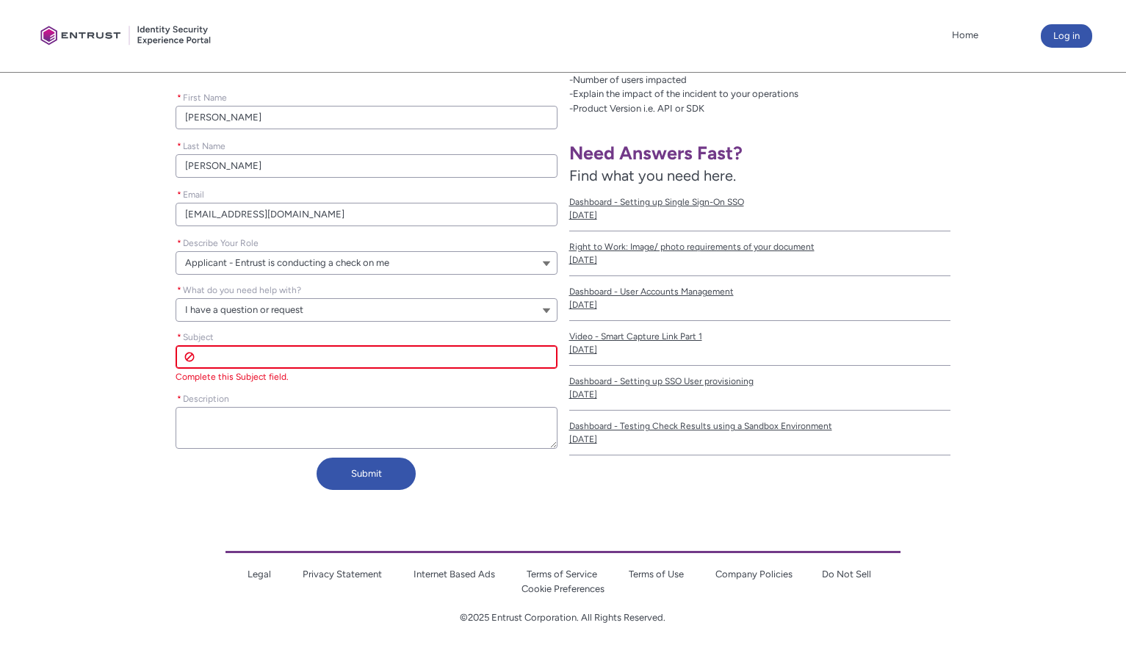
type input "v"
type lightning-primitive-input-simple "ve"
type input "ve"
type lightning-primitive-input-simple "vef"
type input "vef"
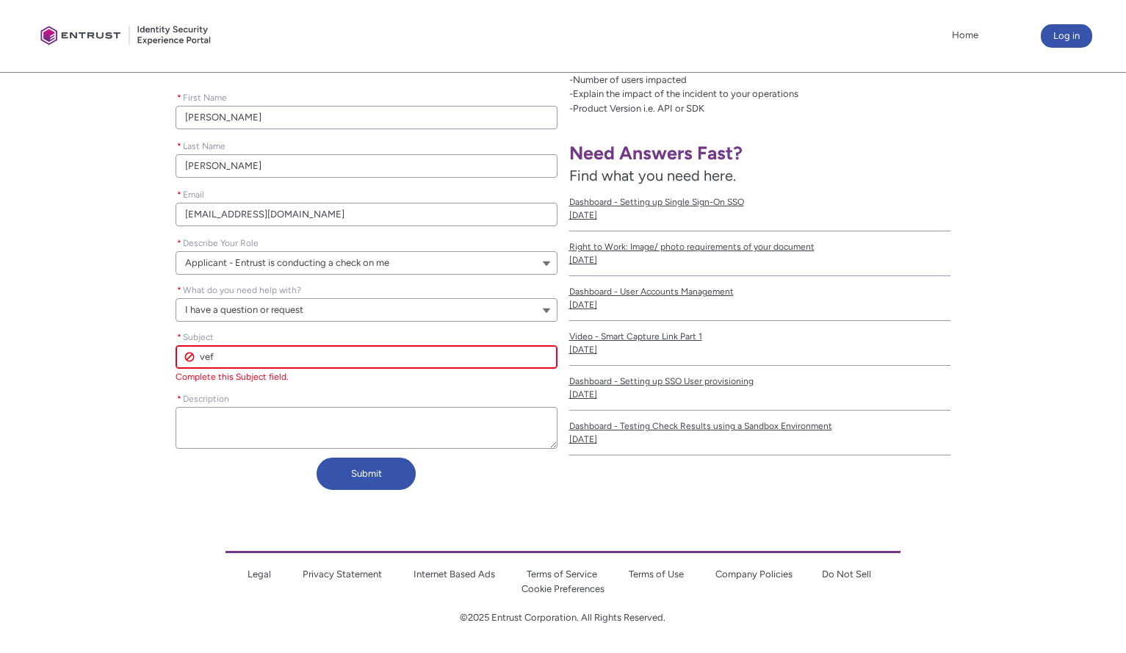
type lightning-primitive-input-simple "vefi"
type input "vefi"
type lightning-primitive-input-simple "vef"
type input "vef"
type lightning-primitive-input-simple "ve"
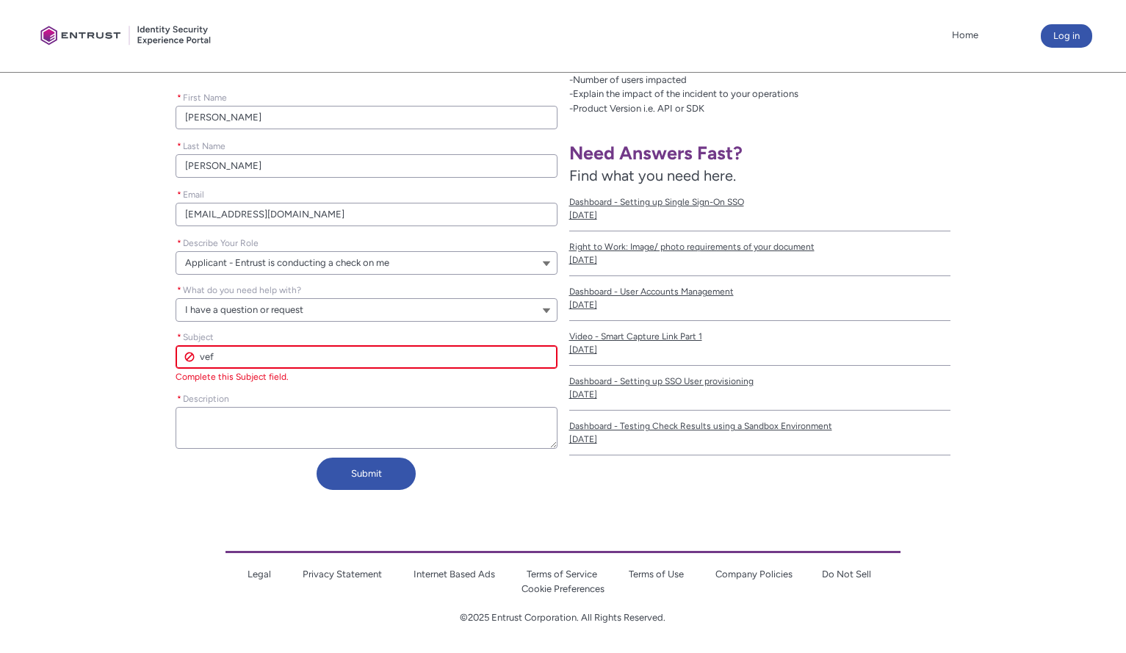
type input "ve"
type lightning-primitive-input-simple "v"
type input "v"
type lightning-primitive-input-simple "a"
type input "a"
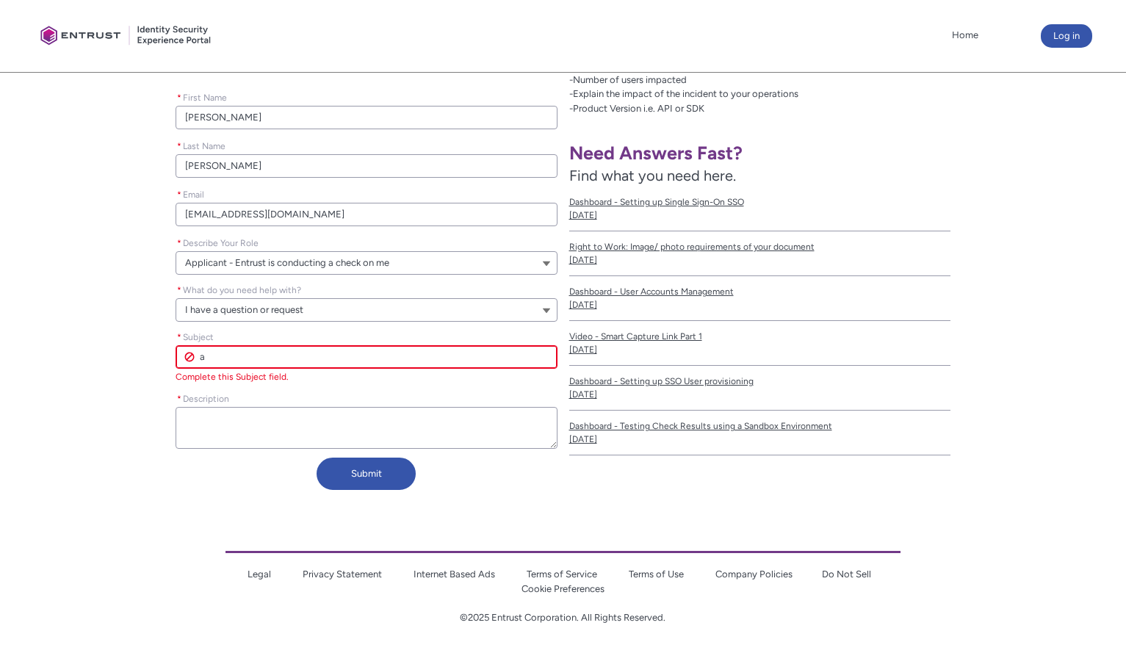
type lightning-primitive-input-simple "a"
type input "a"
type lightning-primitive-input-simple "a l"
type input "a l"
type lightning-primitive-input-simple "a li"
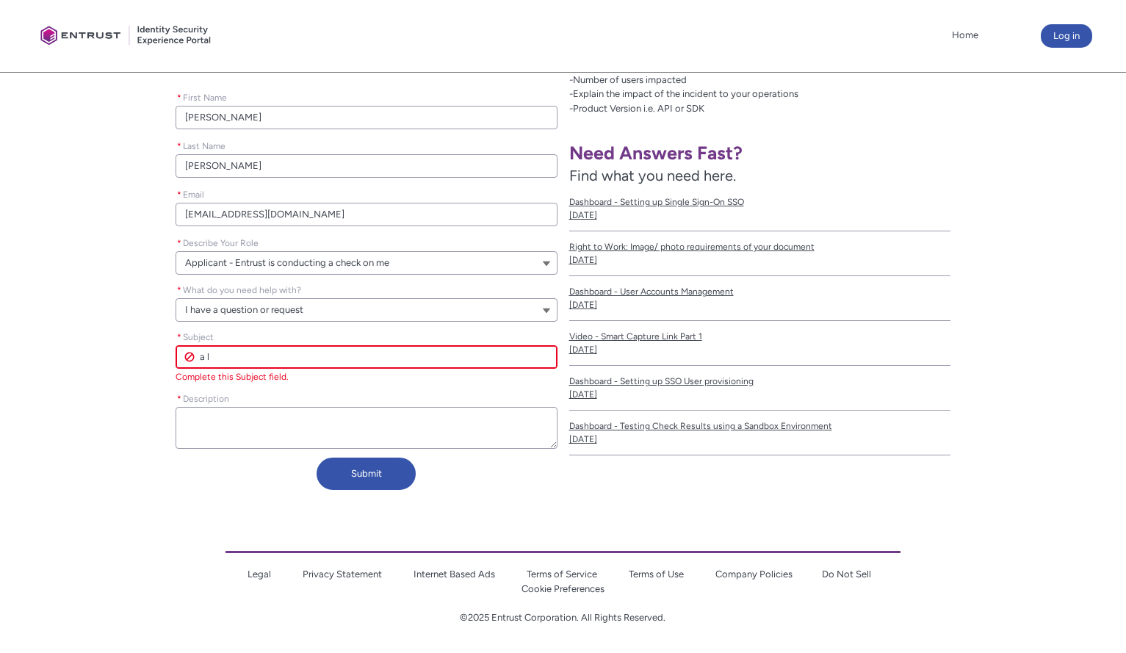
type input "a li"
type lightning-primitive-input-simple "a lin"
type input "a lin"
type lightning-primitive-input-simple "a link"
type input "a link"
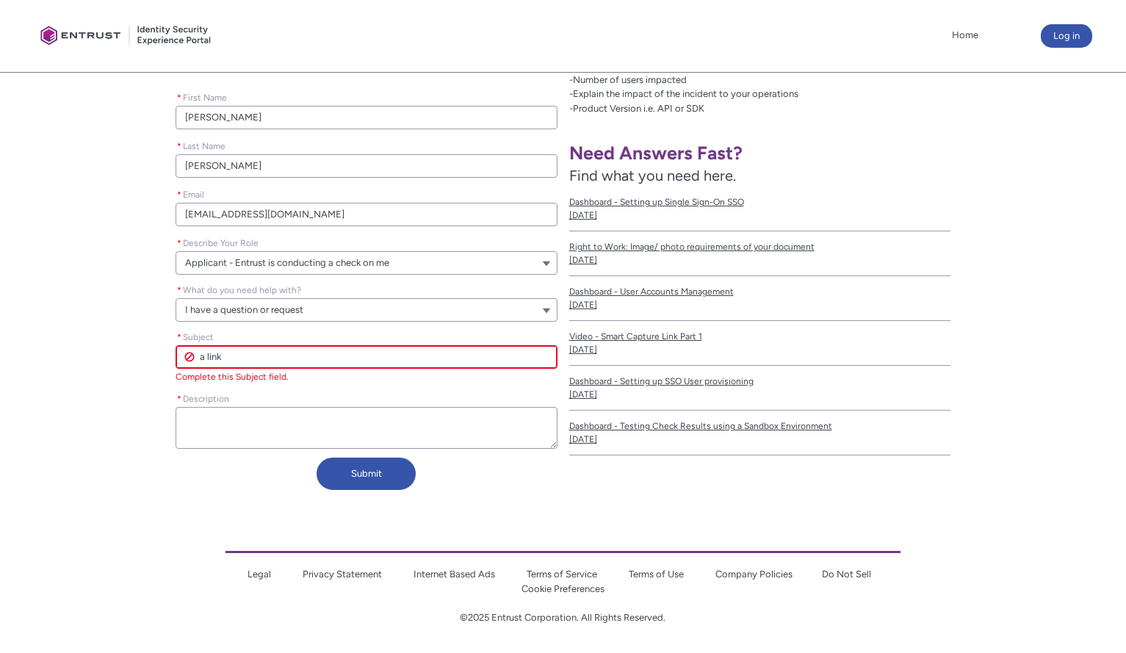
type lightning-primitive-input-simple "a link"
type input "a link"
type lightning-primitive-input-simple "a link f"
type input "a link f"
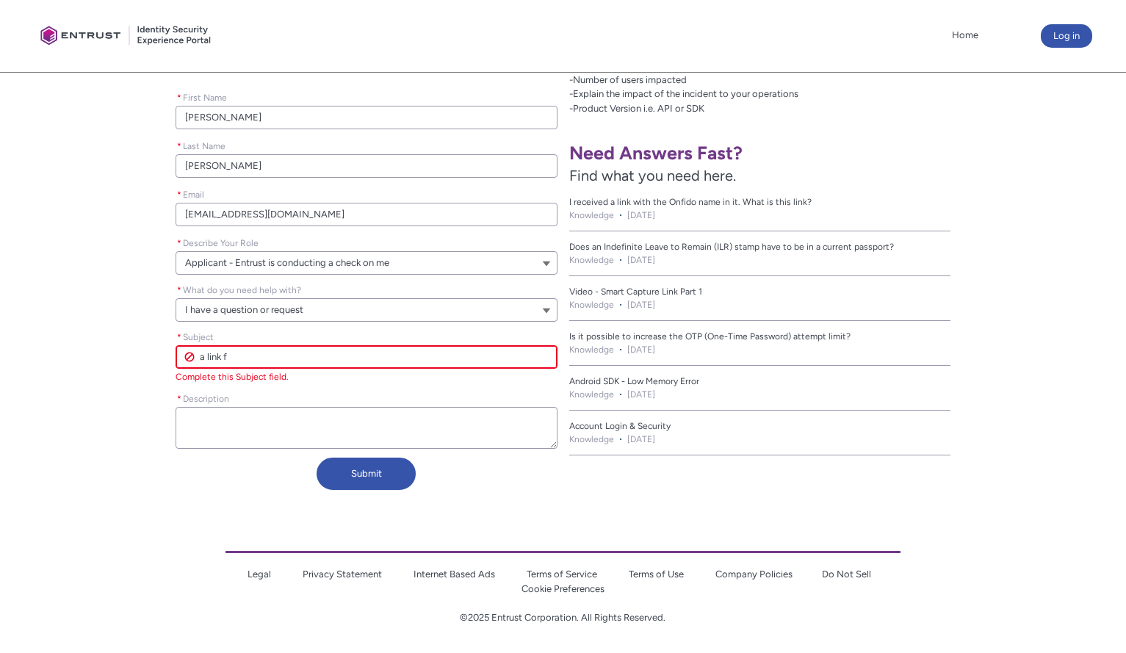
type lightning-primitive-input-simple "a link fo"
type input "a link fo"
type lightning-primitive-input-simple "a link for"
type input "a link for"
type lightning-primitive-input-simple "a link for"
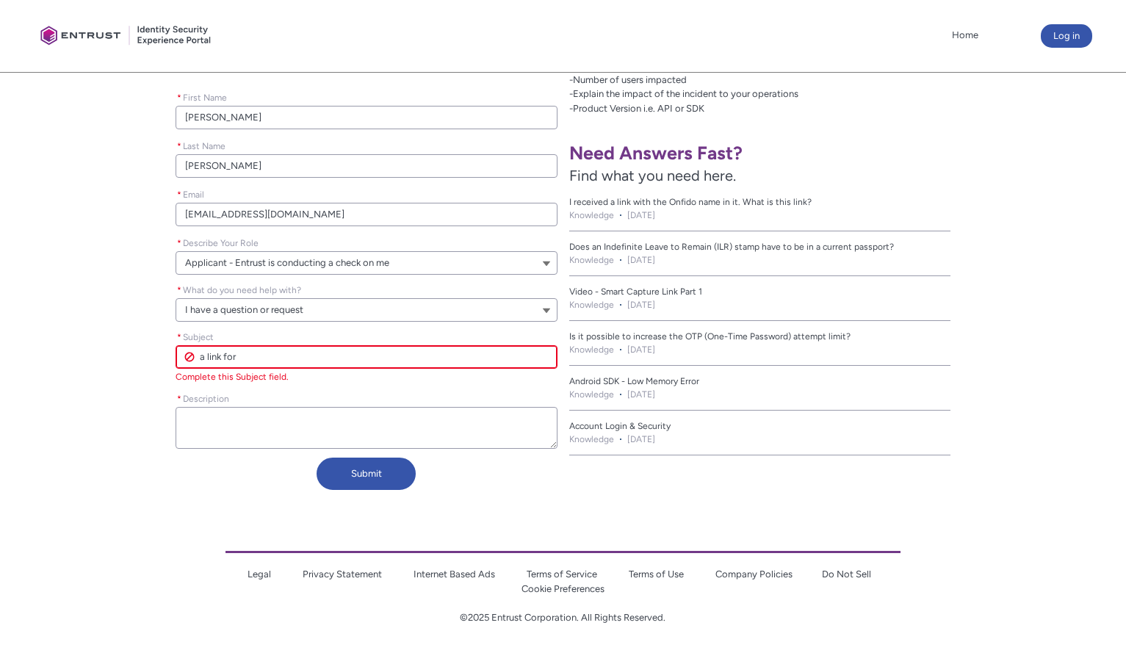
type input "a link for"
type lightning-primitive-input-simple "a link for v"
type input "a link for v"
type lightning-primitive-input-simple "a link for ve"
type input "a link for ve"
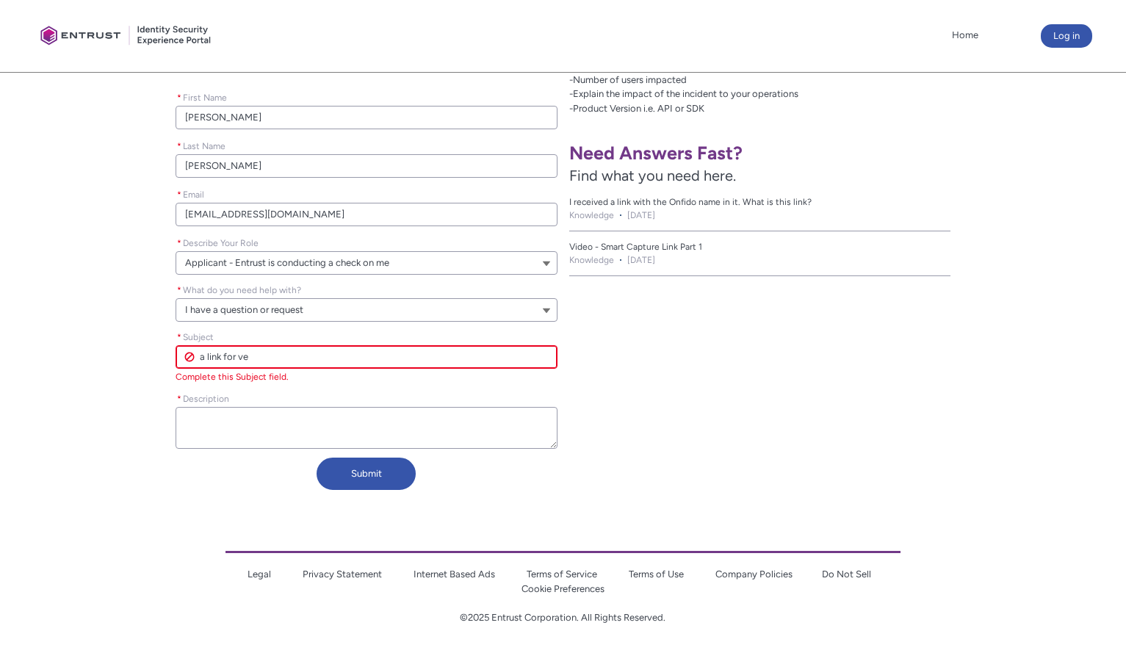
type lightning-primitive-input-simple "a link for vef"
type input "a link for vef"
type lightning-primitive-input-simple "a link for vefi"
type input "a link for vefi"
type lightning-primitive-input-simple "a link for vef"
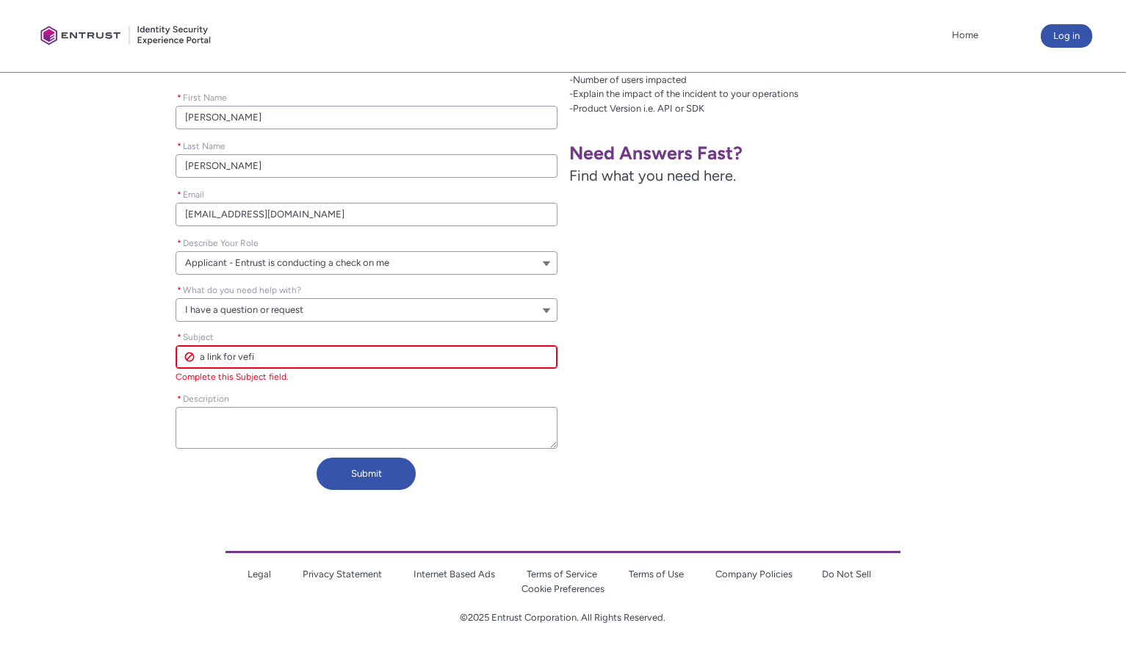
type input "a link for vef"
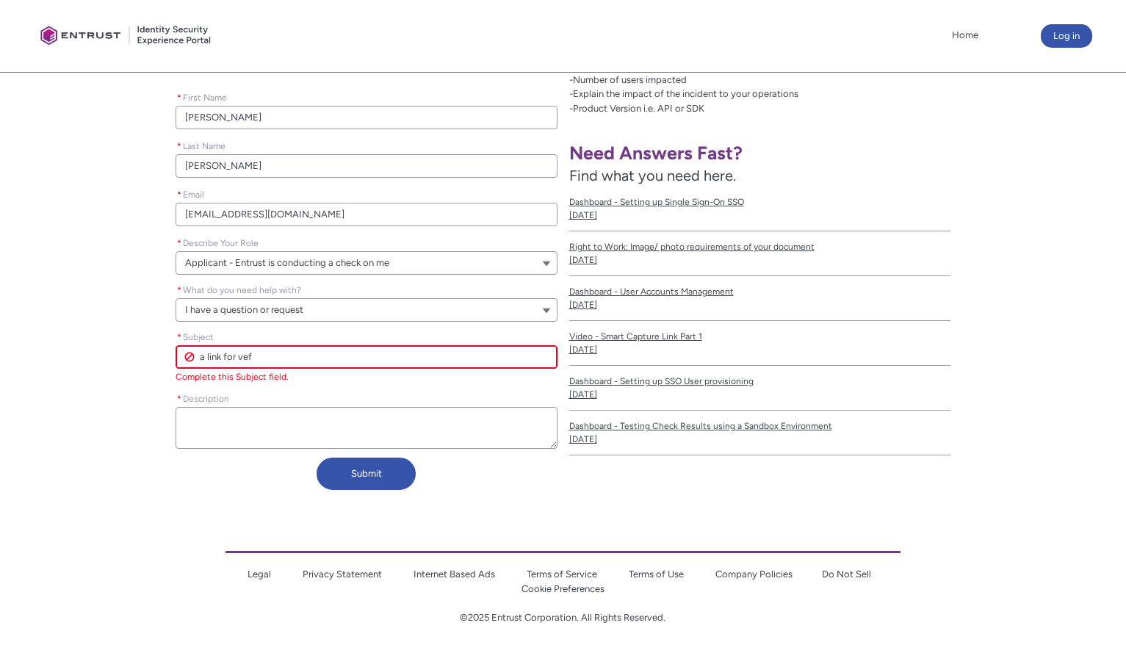
type lightning-primitive-input-simple "a link for ve"
type input "a link for ve"
type lightning-primitive-input-simple "a link for ver"
type input "a link for ver"
type lightning-primitive-input-simple "a link for veri"
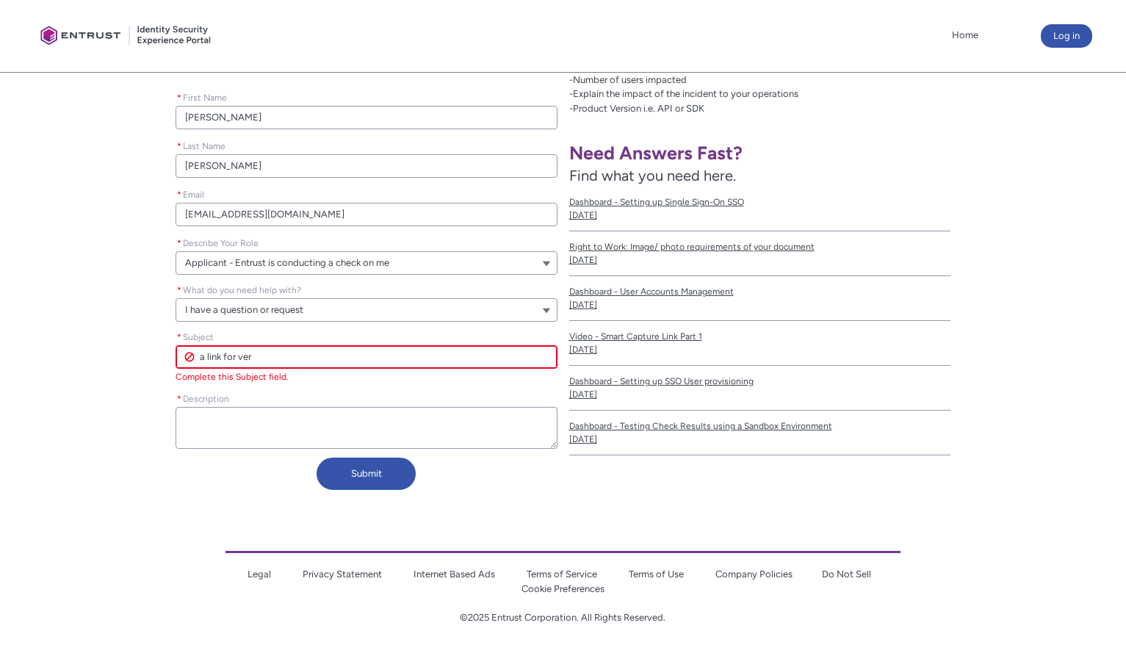
type input "a link for veri"
type lightning-primitive-input-simple "a link for verif"
type input "a link for verif"
type lightning-primitive-input-simple "a link for verifi"
type input "a link for verifi"
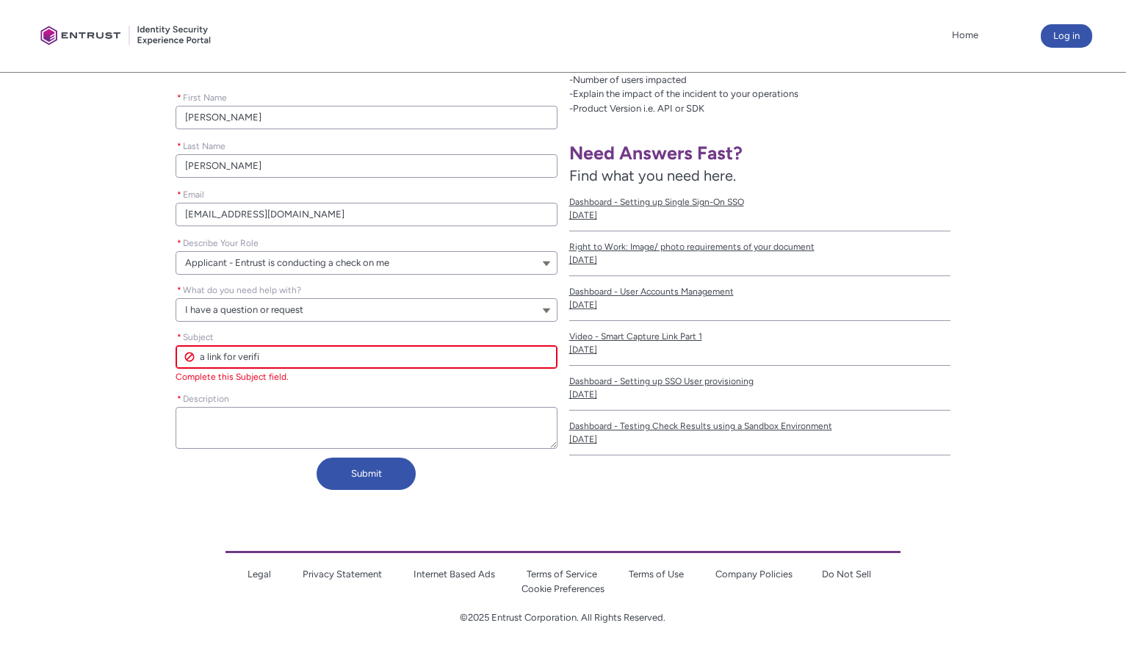
type lightning-primitive-input-simple "a link for verific"
type input "a link for verific"
type lightning-primitive-input-simple "a link for verifica"
type input "a link for verifica"
type lightning-primitive-input-simple "a link for verificat"
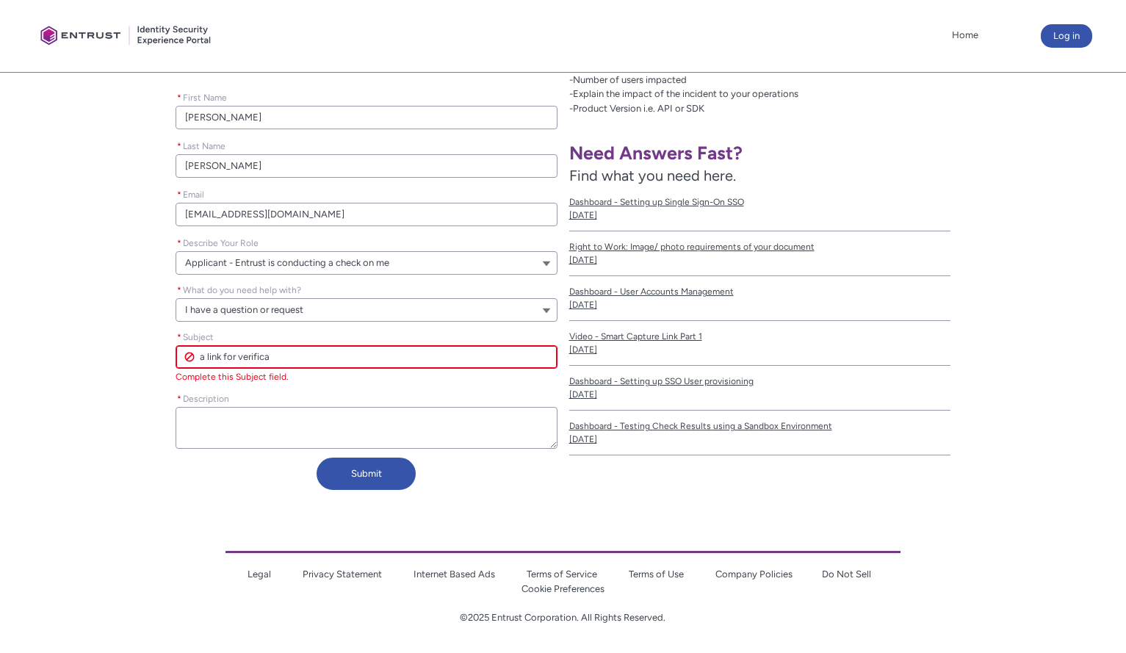
type input "a link for verificat"
type lightning-primitive-input-simple "a link for verificati"
type input "a link for verificati"
type lightning-primitive-input-simple "a link for verificatio"
type input "a link for verificatio"
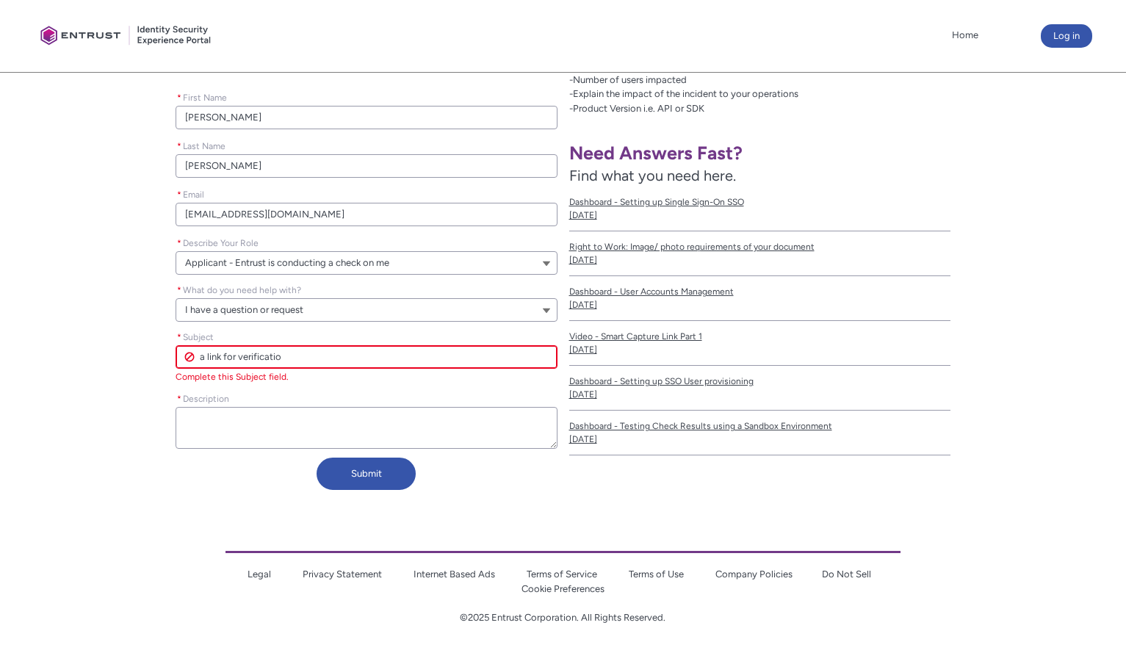
type lightning-primitive-input-simple "a link for verification"
type input "a link for verification"
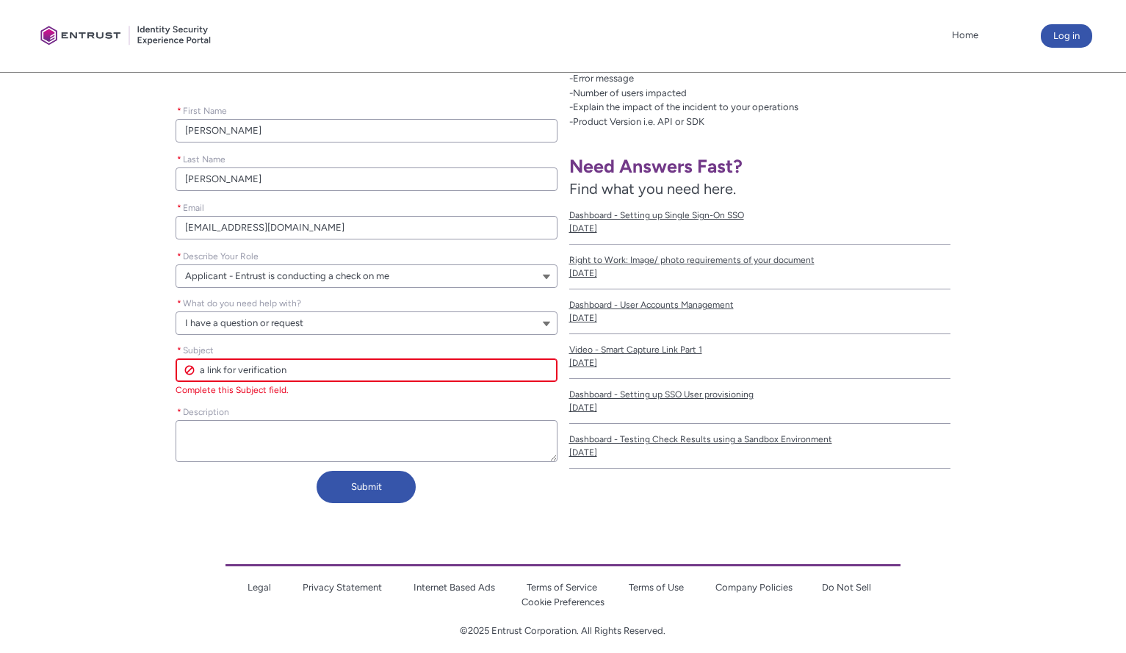
click at [242, 420] on textarea "* Description" at bounding box center [366, 441] width 382 height 42
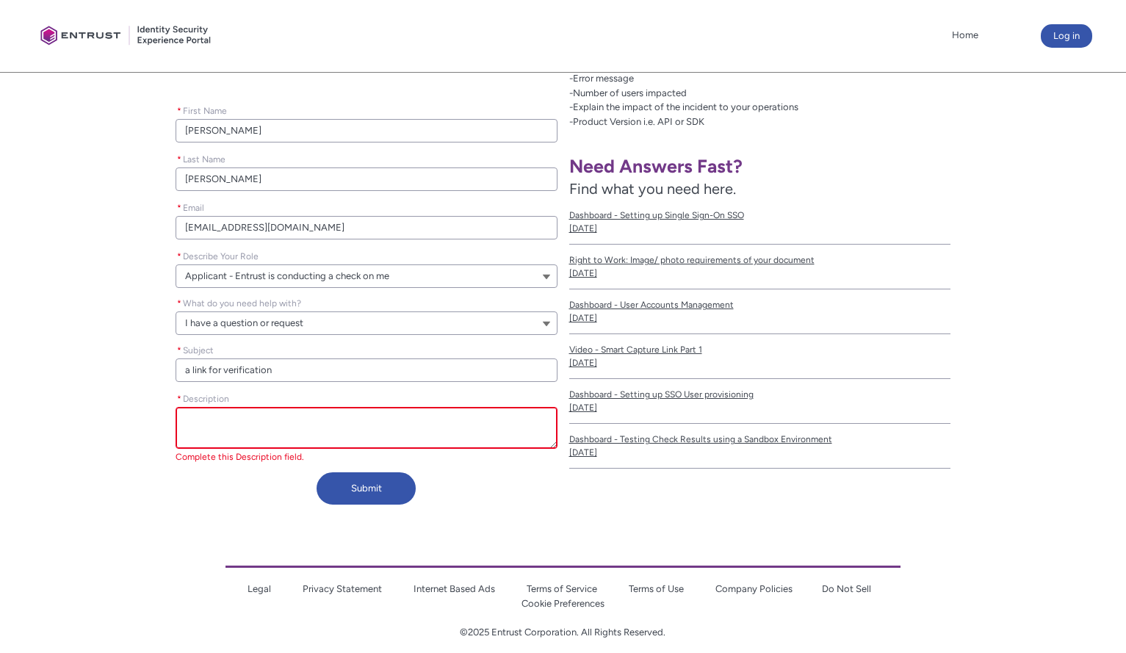
click at [187, 371] on input "a link for verification" at bounding box center [366, 369] width 382 height 23
type lightning-primitive-input-simple "Ka link for verification"
type input "Ka link for verification"
type lightning-primitive-input-simple "Kla link for verification"
type input "Kla link for verification"
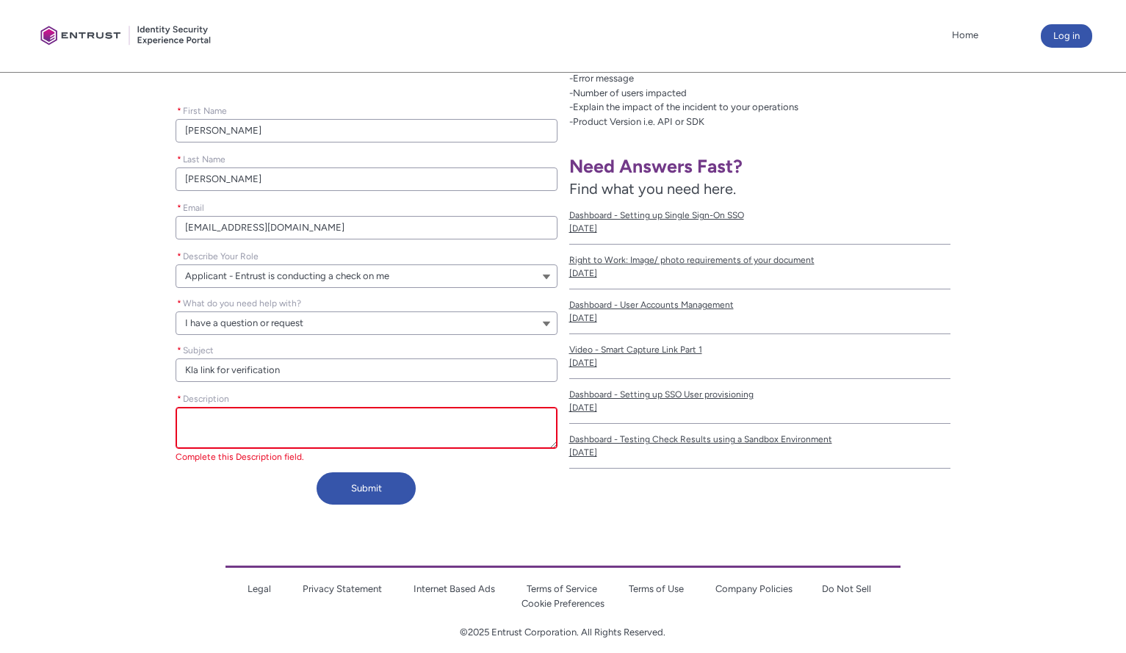
type lightning-primitive-input-simple "Klaa link for verification"
type input "Klaa link for verification"
type lightning-primitive-input-simple "Klara link for verification"
type input "Klara link for verification"
type lightning-primitive-input-simple "Klarna link for verification"
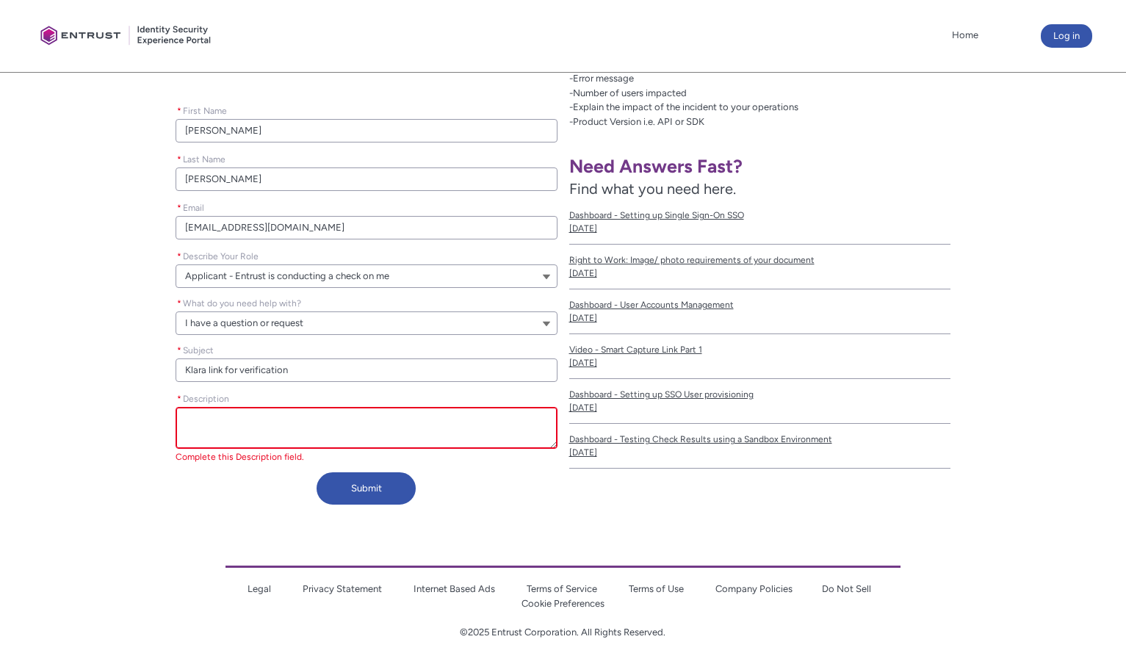
type input "Klarna link for verification"
type lightning-primitive-input-simple "Klarnaa link for verification"
type input "Klarnaa link for verification"
type lightning-primitive-input-simple "Klarna a link for verification"
type input "Klarna a link for verification"
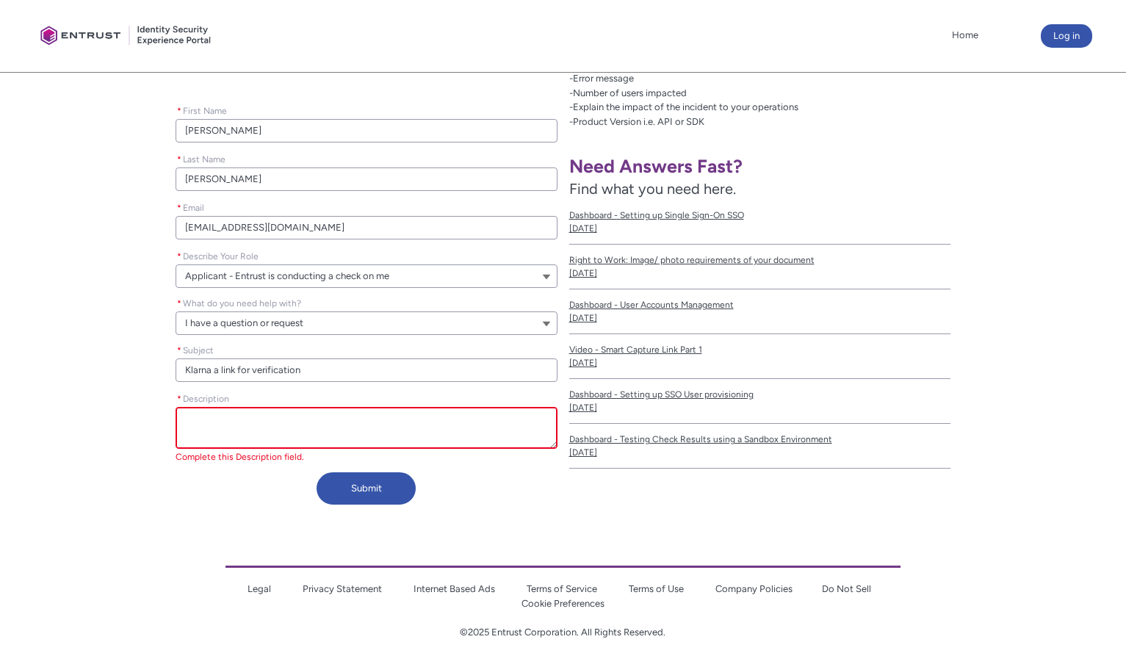
type lightning-primitive-input-simple "Klarna -a link for verification"
type input "Klarna -a link for verification"
type lightning-primitive-input-simple "Klarna - a link for verification"
type input "Klarna - a link for verification"
click at [261, 426] on textarea "* Description" at bounding box center [366, 428] width 382 height 42
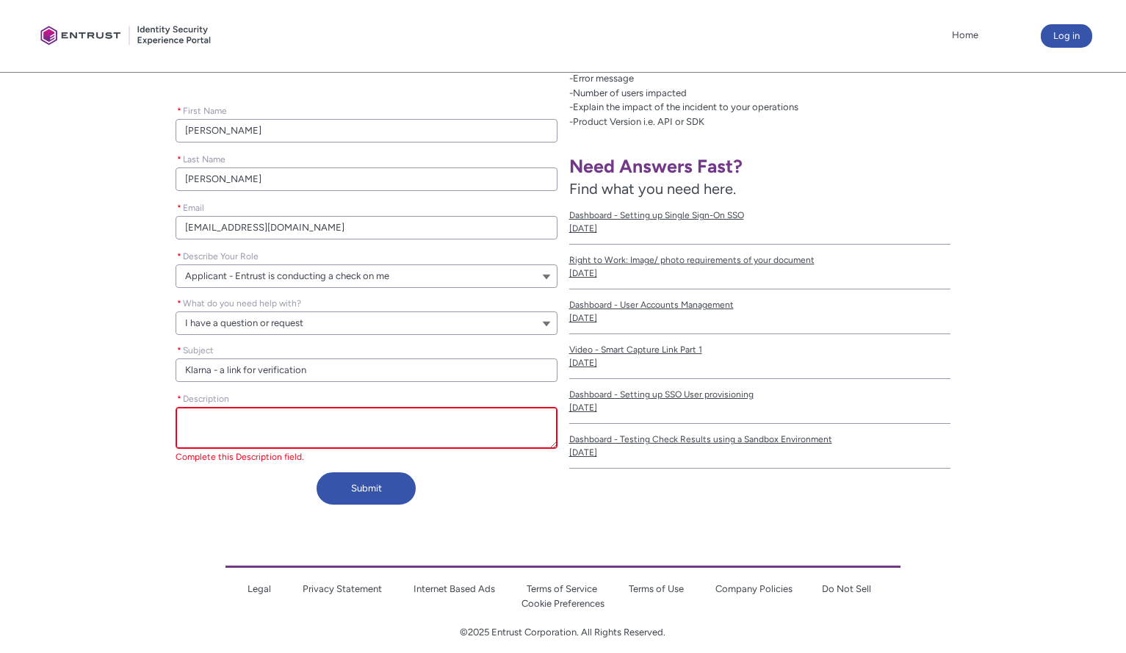
type lightning-textarea "H"
type textarea "H"
type lightning-textarea "Hi"
type textarea "Hi"
type lightning-textarea "Hi,"
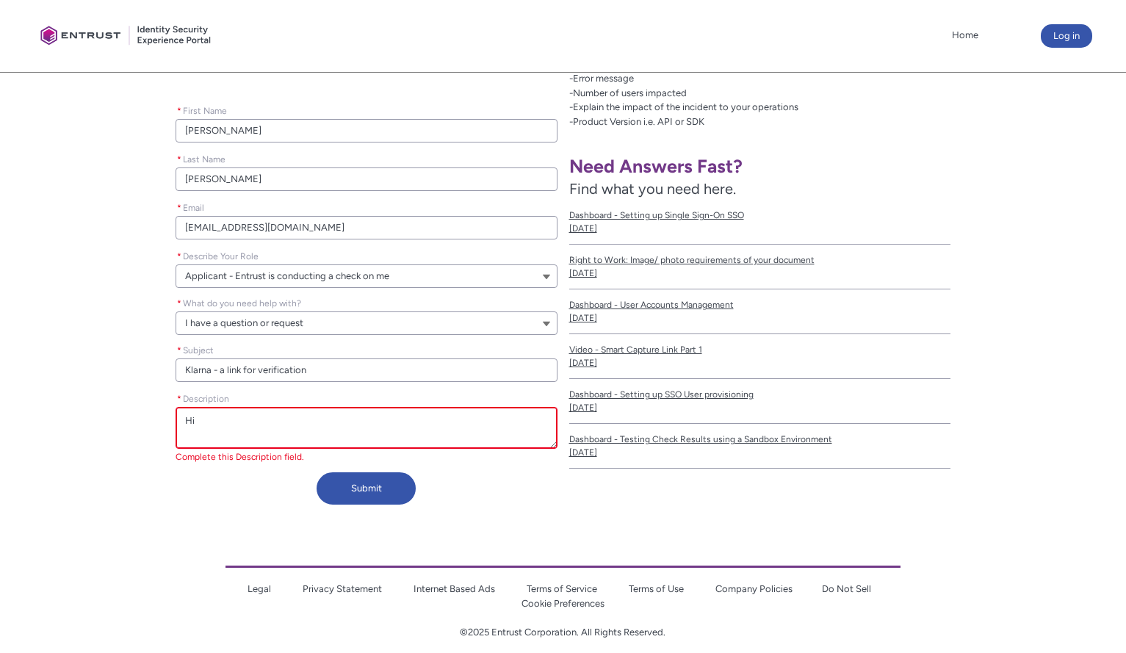
type textarea "Hi,"
type lightning-textarea "Hi,"
type textarea "Hi,"
type lightning-textarea "Hi, I"
type textarea "Hi, I"
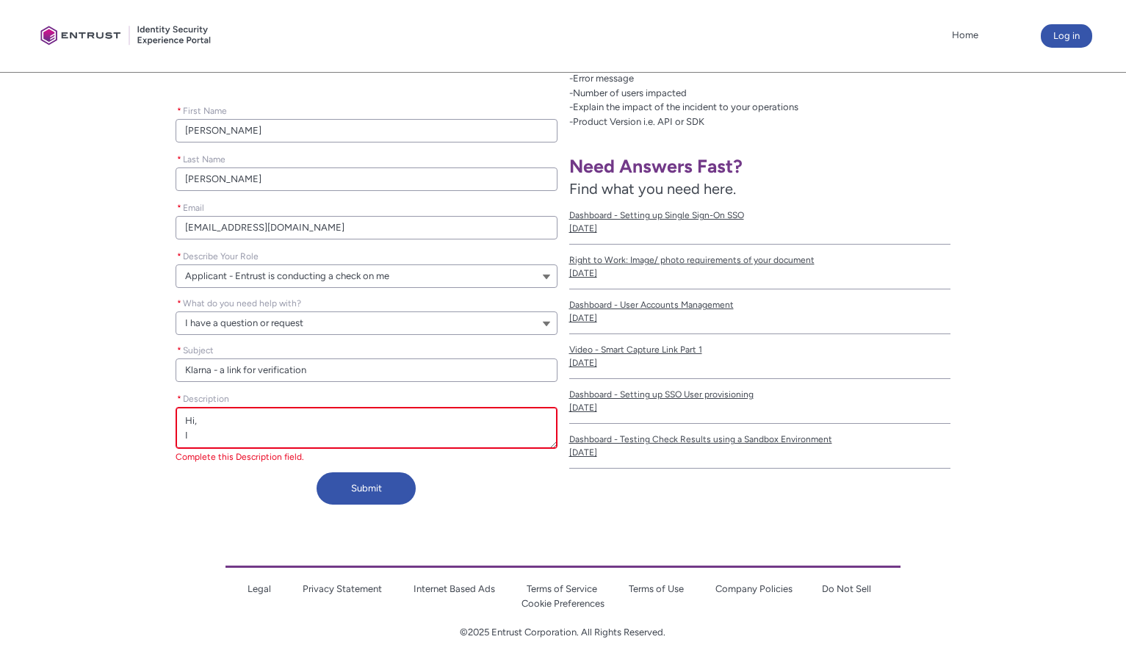
type lightning-textarea "Hi, I'"
type textarea "Hi, I'"
type lightning-textarea "Hi, I'm"
type textarea "Hi, I'm"
type lightning-textarea "Hi, I'm"
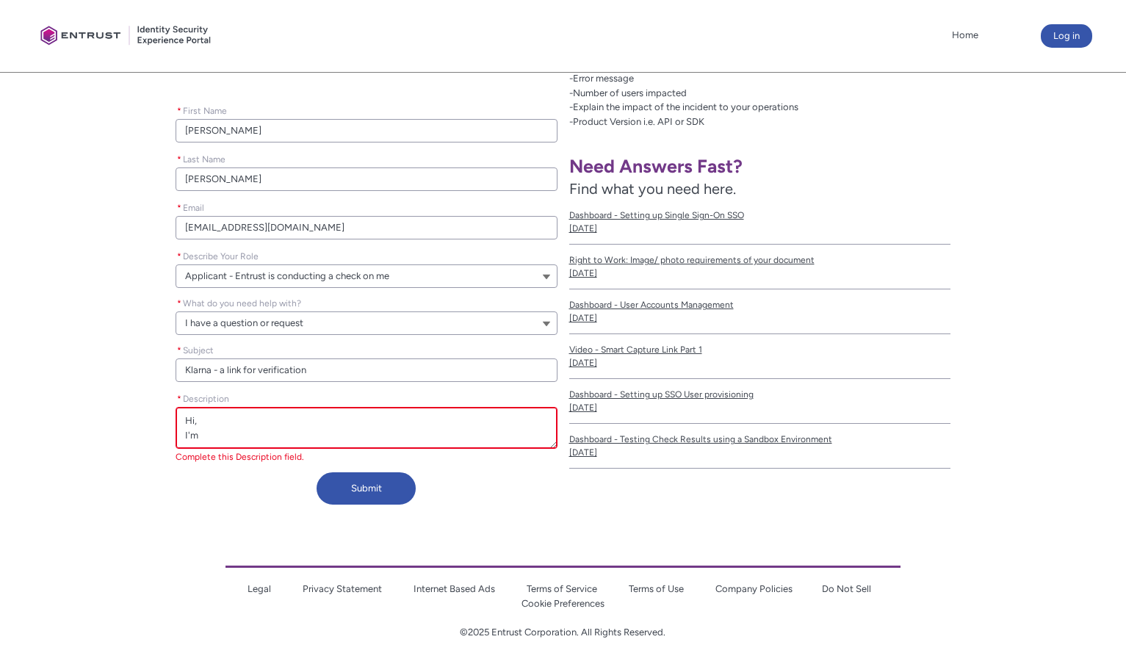
type textarea "Hi, I'm"
type lightning-textarea "Hi, I'm u"
type textarea "Hi, I'm u"
type lightning-textarea "Hi, I'm us"
type textarea "Hi, I'm us"
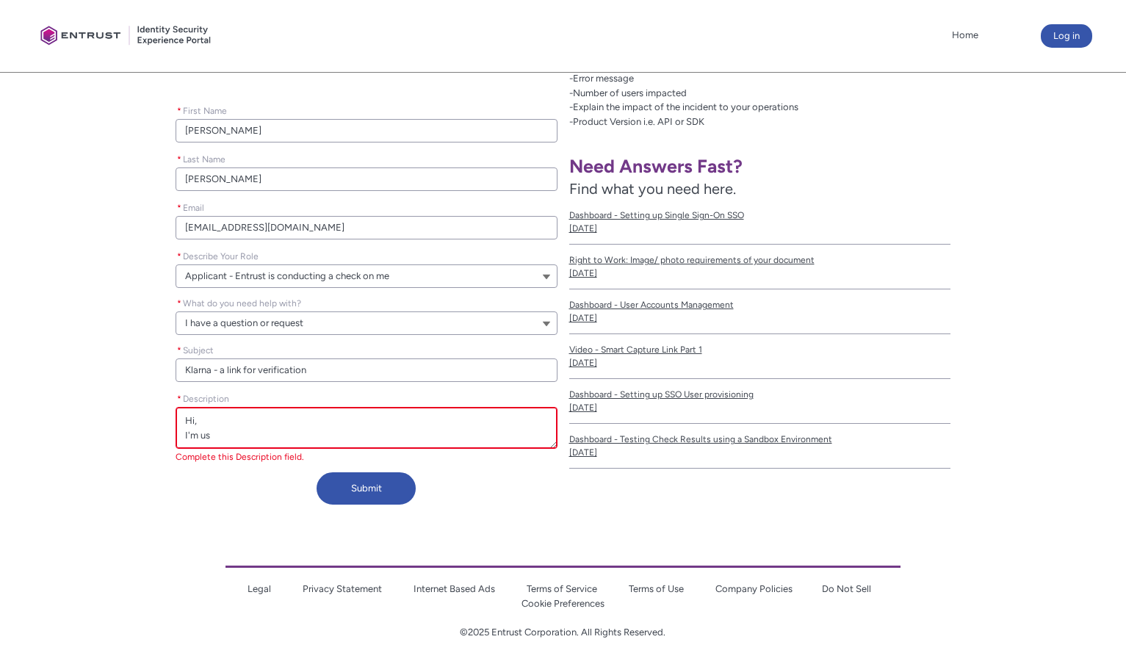
type lightning-textarea "Hi, I'm usi"
type textarea "Hi, I'm usi"
type lightning-textarea "Hi, I'm usin"
type textarea "Hi, I'm usin"
type lightning-textarea "Hi, I'm using"
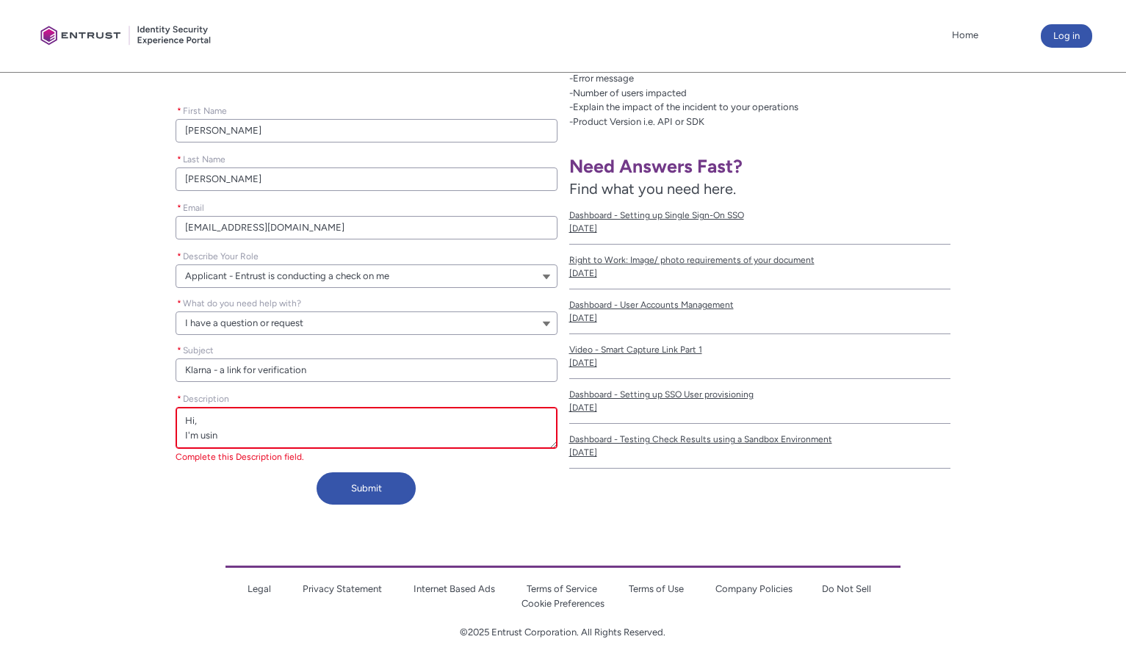
type textarea "Hi, I'm using"
type lightning-textarea "Hi, I'm using"
type textarea "Hi, I'm using"
type lightning-textarea "Hi, I'm using K"
type textarea "Hi, I'm using K"
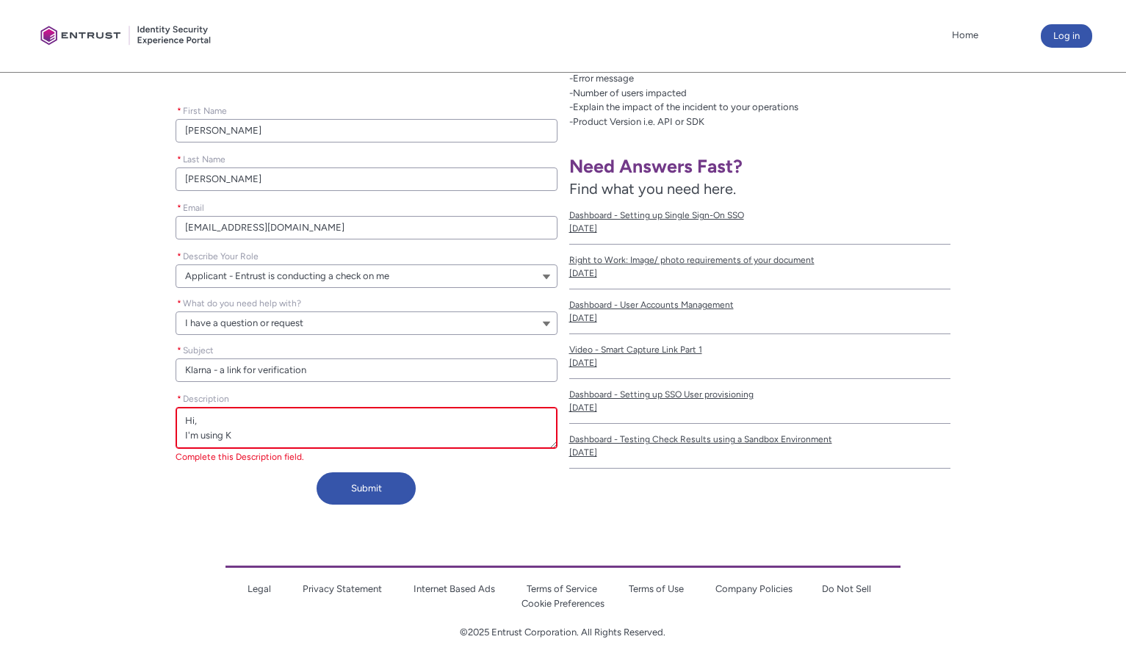
type lightning-textarea "Hi, I'm using Kl"
type textarea "Hi, I'm using Kl"
type lightning-textarea "Hi, I'm using Kla"
type textarea "Hi, I'm using Kla"
type lightning-textarea "Hi, I'm using Klar"
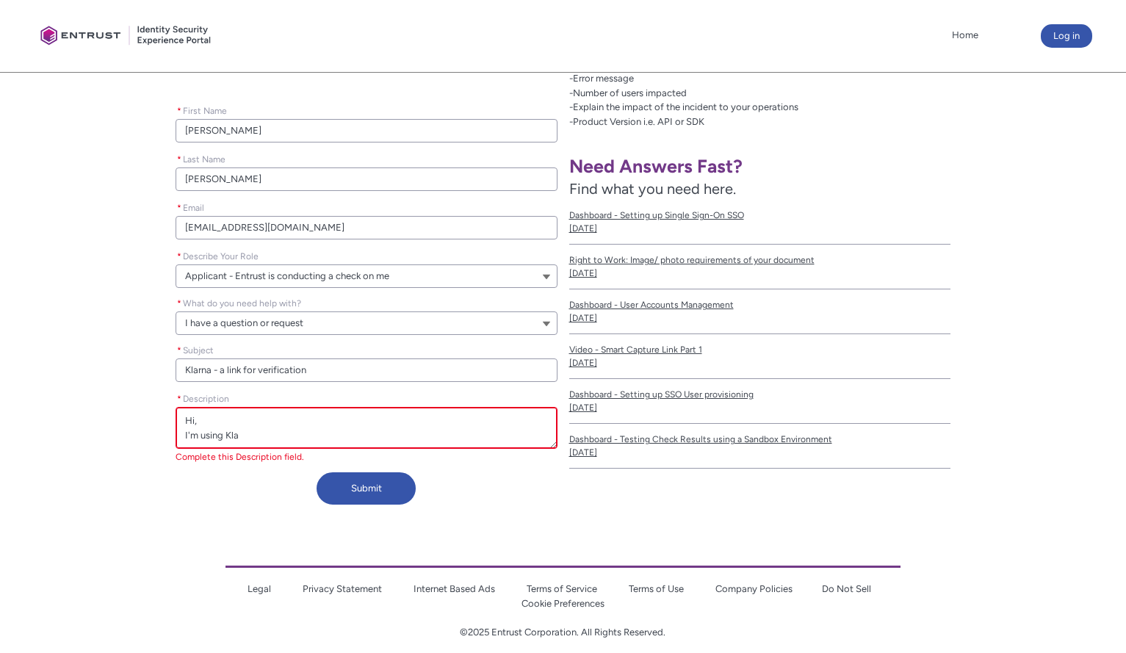
type textarea "Hi, I'm using Klar"
type lightning-textarea "Hi, I'm using Klarn"
type textarea "Hi, I'm using Klarn"
type lightning-textarea "Hi, I'm using Klarna"
type textarea "Hi, I'm using Klarna"
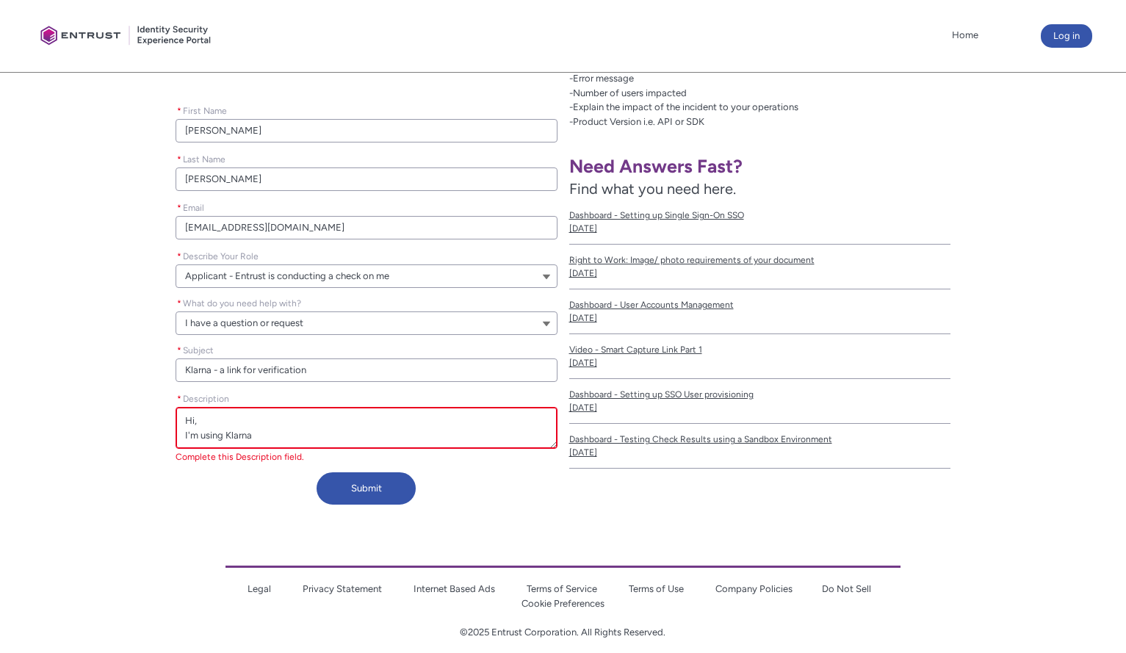
type lightning-textarea "Hi, I'm using Klarna"
type textarea "Hi, I'm using Klarna"
type lightning-textarea "Hi, I'm using Klarna o"
type textarea "Hi, I'm using Klarna o"
type lightning-textarea "Hi, I'm using Klarna on"
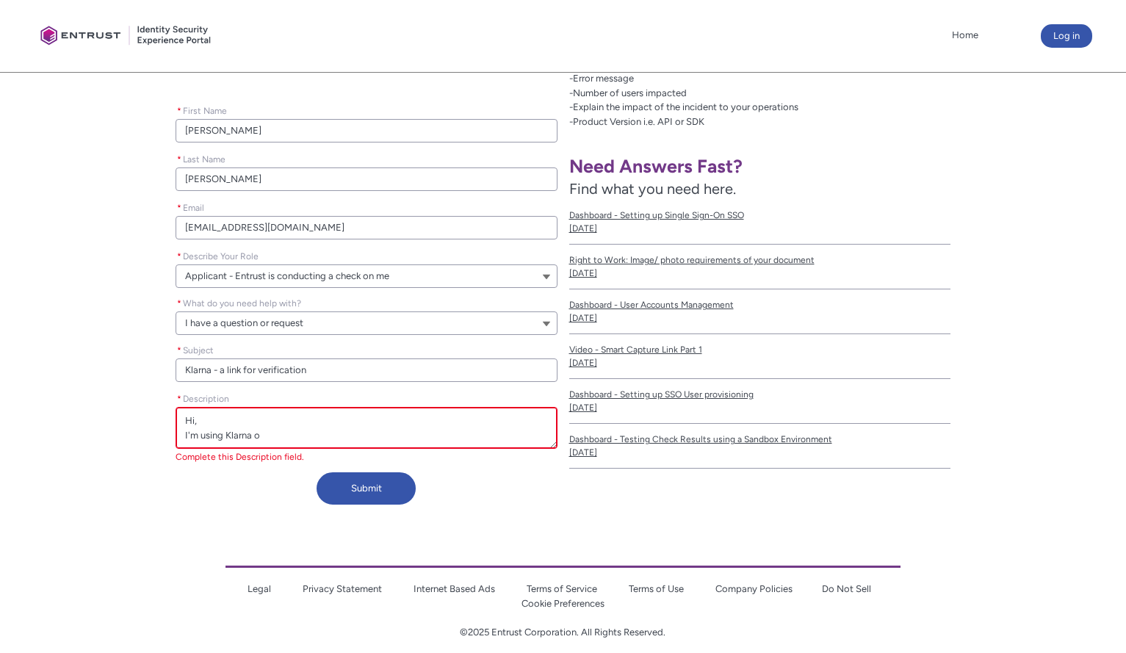
type textarea "Hi, I'm using Klarna on"
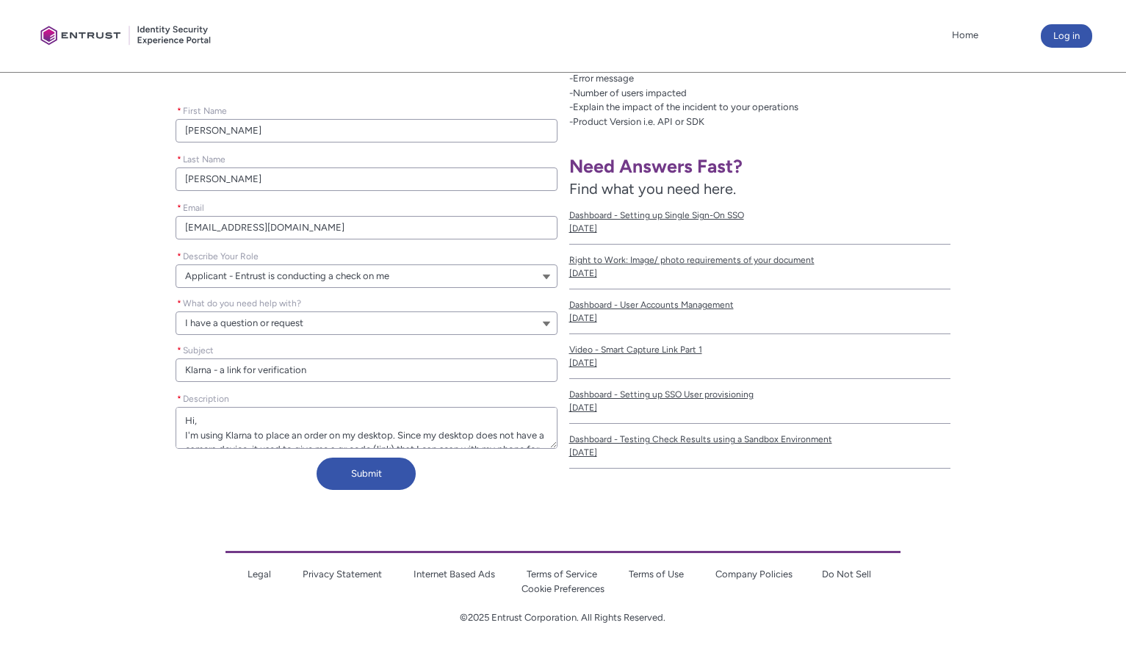
drag, startPoint x: 196, startPoint y: 431, endPoint x: 187, endPoint y: 431, distance: 9.5
click at [187, 431] on textarea "* Description" at bounding box center [366, 428] width 382 height 42
click at [427, 438] on textarea "* Description" at bounding box center [366, 428] width 382 height 42
click at [384, 438] on textarea "* Description" at bounding box center [366, 428] width 382 height 42
drag, startPoint x: 184, startPoint y: 432, endPoint x: 515, endPoint y: 484, distance: 335.1
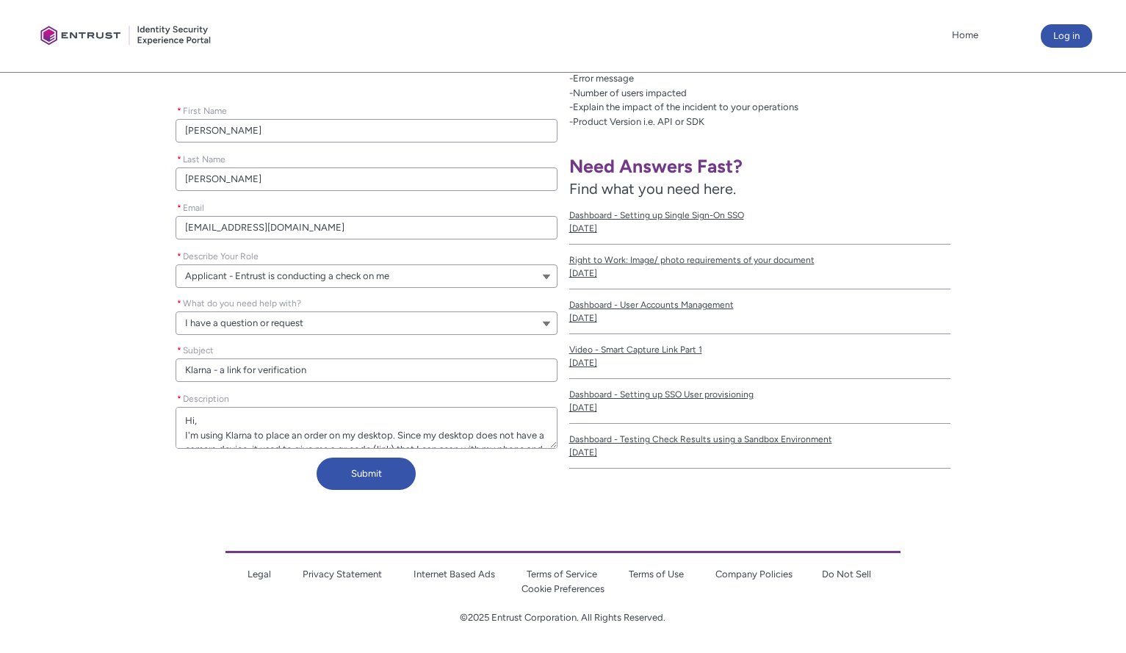
click at [515, 484] on div "Contact Customer Support Tell us how we can help. Please leave this field empty…" at bounding box center [285, 256] width 546 height 479
paste textarea "I'm trying to place an order using Klarna on my desktop, which does not have a …"
click at [184, 431] on textarea "* Description" at bounding box center [366, 428] width 382 height 42
click at [184, 433] on textarea "* Description" at bounding box center [366, 428] width 382 height 42
click at [338, 436] on textarea "* Description" at bounding box center [366, 428] width 382 height 42
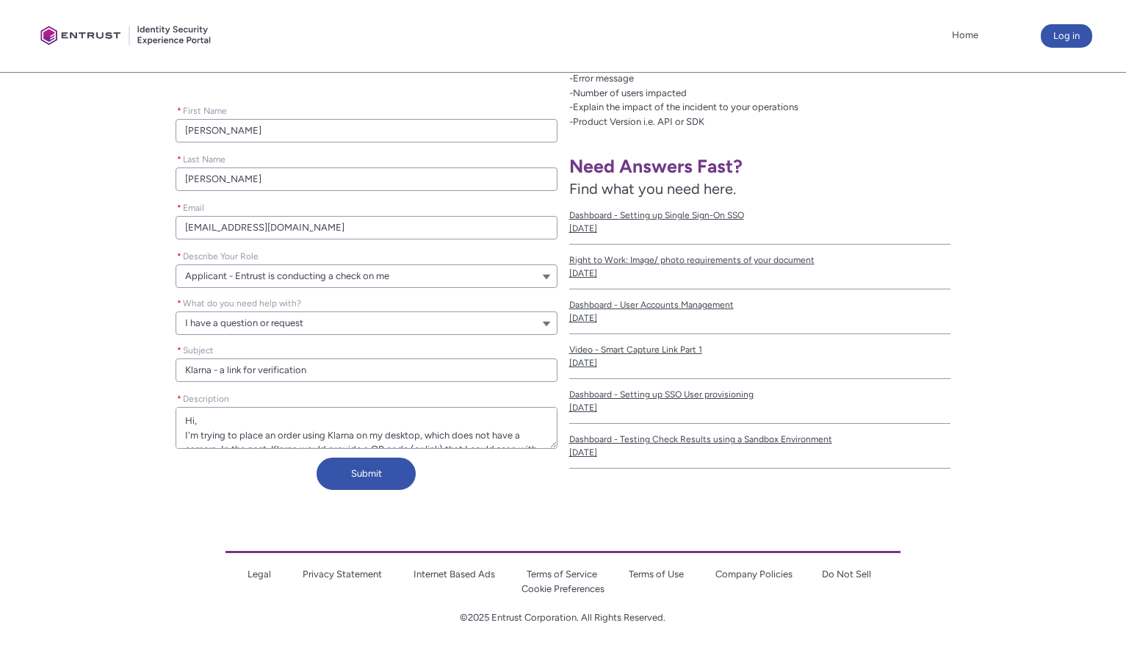
click at [184, 418] on textarea "* Description" at bounding box center [366, 428] width 382 height 42
click at [185, 432] on textarea "* Description" at bounding box center [366, 428] width 382 height 42
click at [380, 471] on button "Submit" at bounding box center [365, 473] width 99 height 32
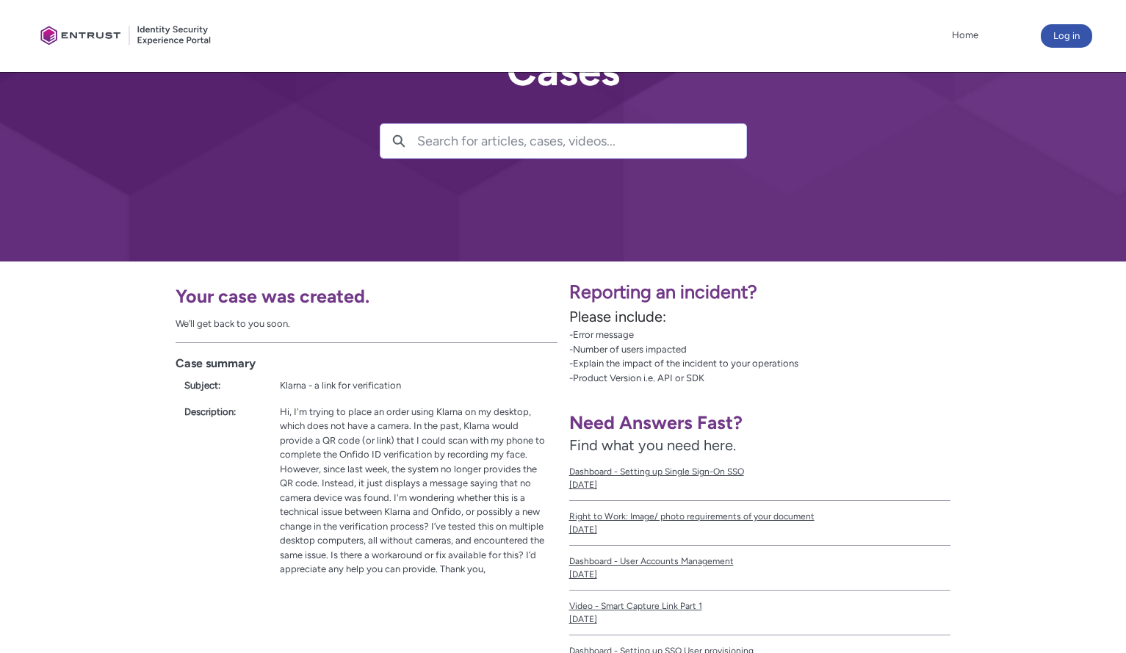
scroll to position [0, 0]
